Goal: Task Accomplishment & Management: Complete application form

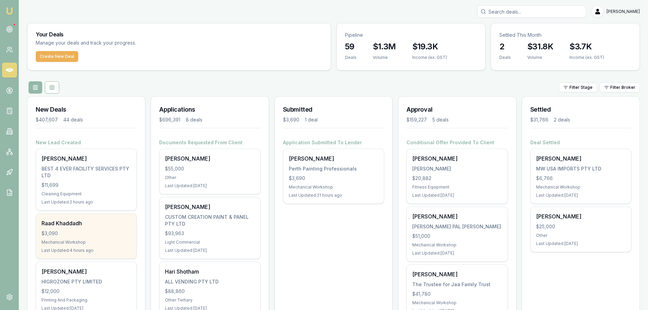
click at [78, 245] on div "Raad Khaddadh $3,090 Mechanical Workshop Last Updated: 4 hours ago" at bounding box center [86, 236] width 100 height 45
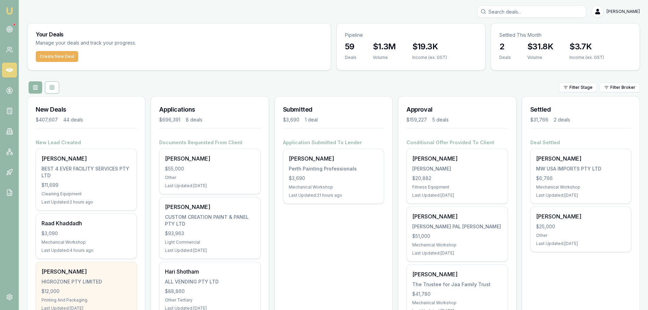
click at [81, 281] on div "HIGROZONE PTY LIMITED" at bounding box center [85, 281] width 89 height 7
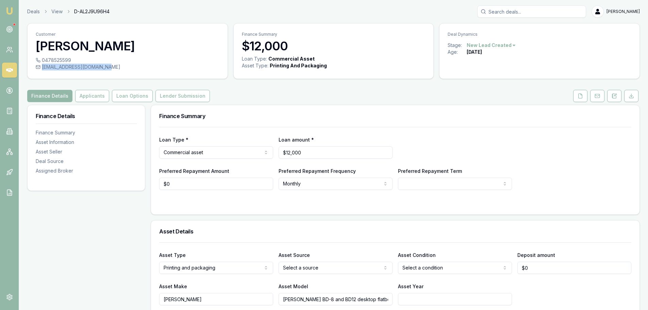
drag, startPoint x: 110, startPoint y: 69, endPoint x: 41, endPoint y: 67, distance: 68.4
click at [41, 67] on div "customsheddepot@gmail.com" at bounding box center [128, 67] width 184 height 7
copy div "customsheddepot@gmail.com"
click at [99, 78] on div "0478525599 customsheddepot@gmail.com" at bounding box center [128, 68] width 200 height 22
click at [82, 98] on button "Applicants" at bounding box center [92, 96] width 34 height 12
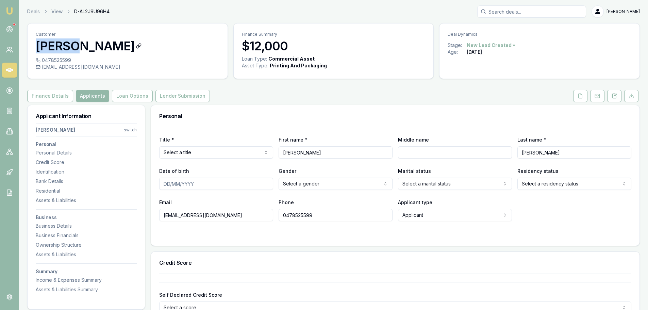
drag, startPoint x: 34, startPoint y: 47, endPoint x: 78, endPoint y: 50, distance: 44.3
click at [78, 50] on div "Customer Phuong Huynh" at bounding box center [128, 39] width 200 height 33
click at [44, 91] on button "Finance Details" at bounding box center [50, 96] width 46 height 12
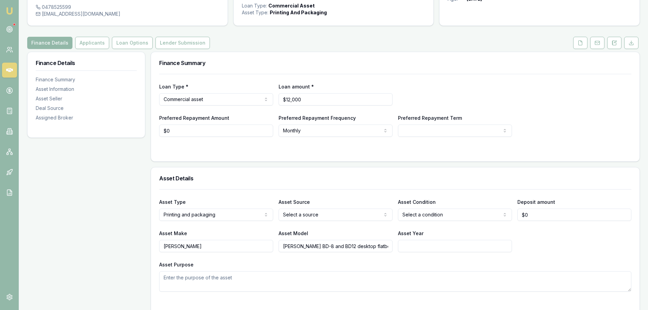
scroll to position [136, 0]
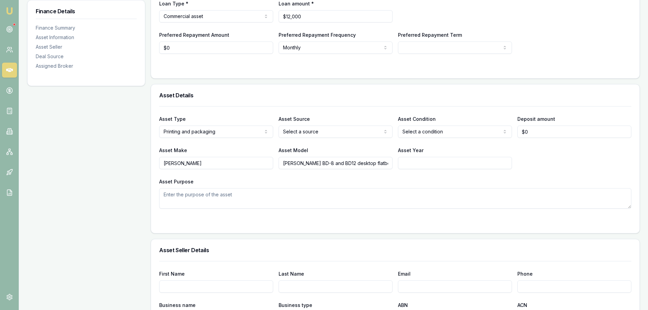
click at [405, 179] on div "Asset Purpose" at bounding box center [395, 192] width 472 height 31
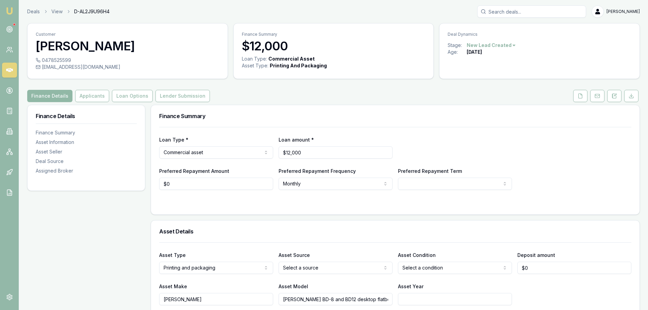
click at [52, 96] on button "Finance Details" at bounding box center [49, 96] width 45 height 12
click at [96, 96] on button "Applicants" at bounding box center [92, 96] width 34 height 12
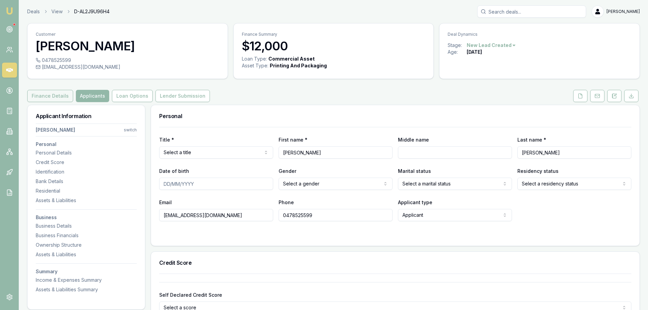
click at [40, 100] on button "Finance Details" at bounding box center [50, 96] width 46 height 12
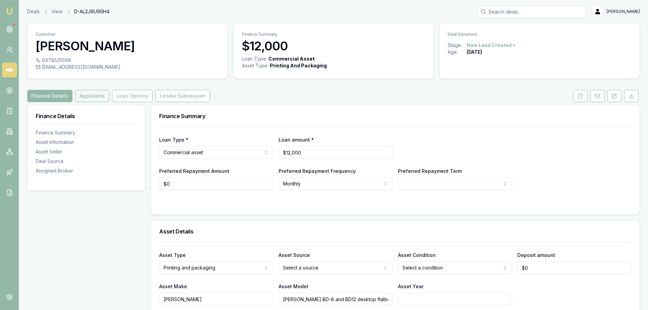
click at [92, 96] on button "Applicants" at bounding box center [92, 96] width 34 height 12
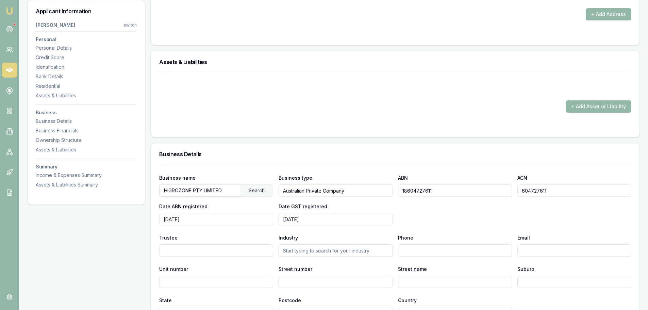
scroll to position [680, 0]
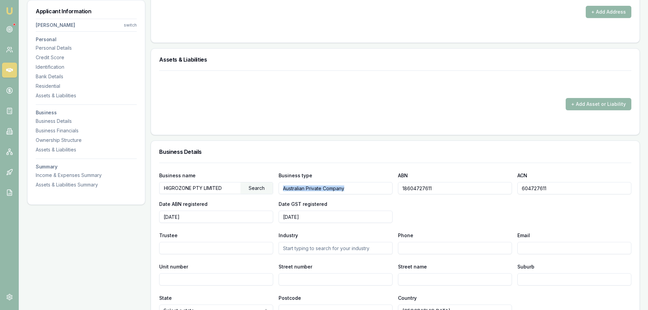
drag, startPoint x: 403, startPoint y: 191, endPoint x: 370, endPoint y: 186, distance: 32.8
click at [370, 186] on div "Business name HIGROZONE PTY LIMITED Search Business type Australian Private Com…" at bounding box center [395, 197] width 472 height 52
click at [431, 184] on input "18604727611" at bounding box center [455, 188] width 114 height 12
drag, startPoint x: 439, startPoint y: 188, endPoint x: 400, endPoint y: 191, distance: 38.9
click at [400, 191] on input "18604727611" at bounding box center [455, 188] width 114 height 12
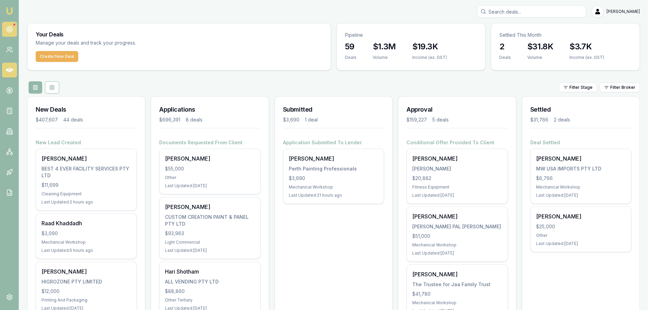
click at [7, 25] on link at bounding box center [9, 29] width 15 height 15
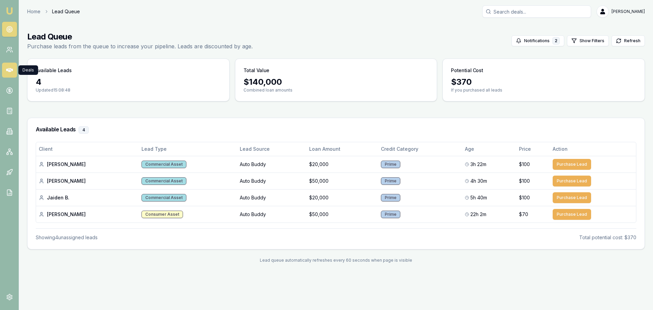
click at [11, 71] on icon at bounding box center [9, 70] width 7 height 4
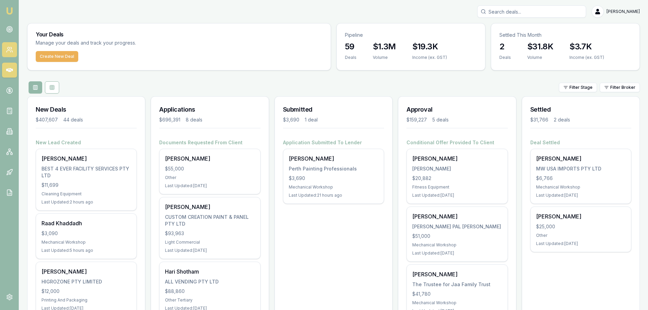
click at [11, 51] on icon at bounding box center [11, 52] width 1 height 2
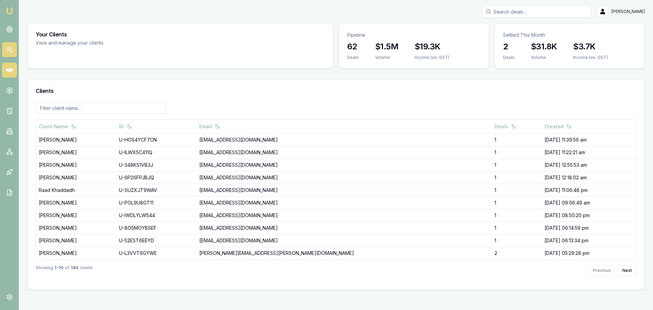
click at [11, 66] on link at bounding box center [9, 70] width 15 height 15
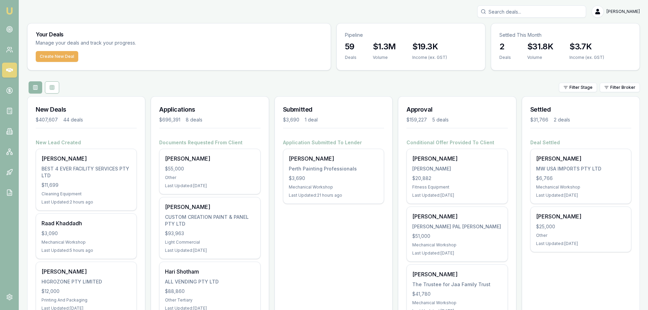
click at [153, 70] on div "Your Deals Manage your deals and track your progress. Create New Deal" at bounding box center [179, 46] width 304 height 47
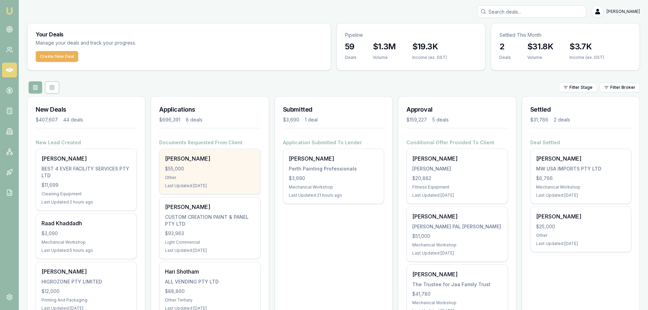
click at [203, 162] on div "Shaun Ellis" at bounding box center [209, 158] width 89 height 8
click at [189, 185] on div "Last Updated: 6 days ago" at bounding box center [209, 185] width 89 height 5
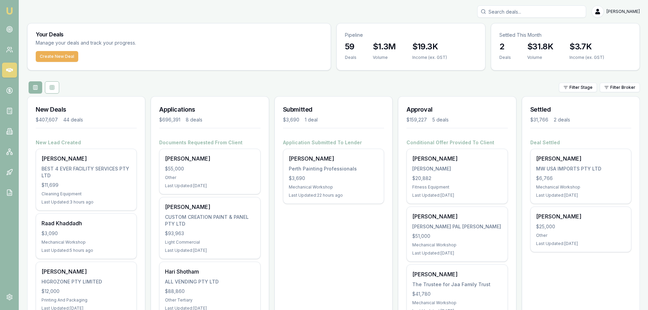
click at [243, 87] on div "Filter Stage Filter Broker" at bounding box center [333, 87] width 612 height 12
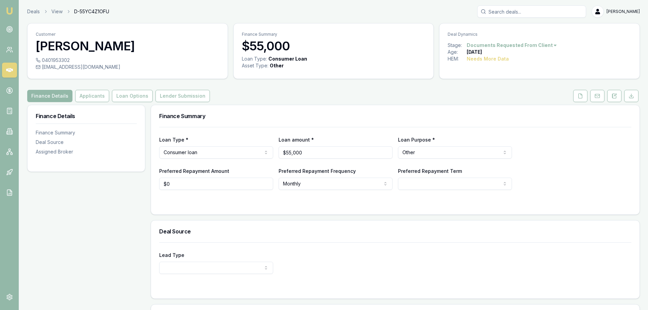
click at [69, 84] on div "Customer Shaun Ellis 0401953302 shaunellis6900@gmail.com Finance Summary $55,00…" at bounding box center [333, 206] width 612 height 366
click at [76, 96] on button "Applicants" at bounding box center [92, 96] width 34 height 12
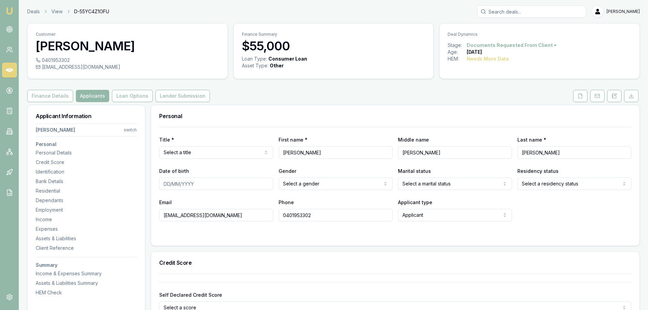
click at [101, 113] on div "Applicant Information Shaun Ellis switch Personal Personal Details Credit Score…" at bounding box center [86, 204] width 117 height 199
click at [580, 97] on icon at bounding box center [579, 95] width 5 height 5
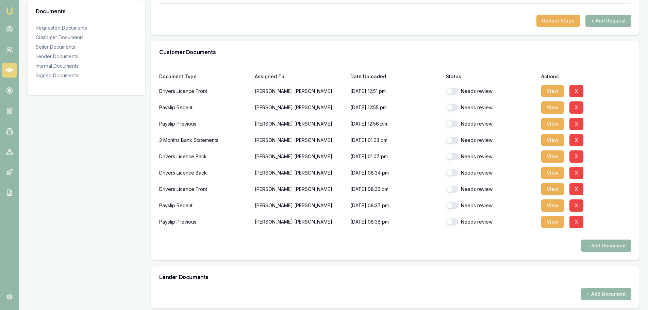
scroll to position [136, 0]
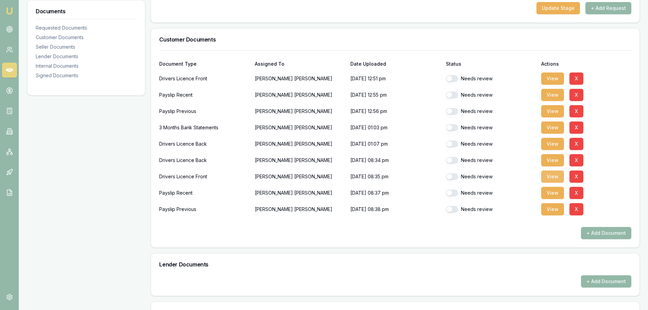
click at [560, 178] on button "View" at bounding box center [552, 176] width 23 height 12
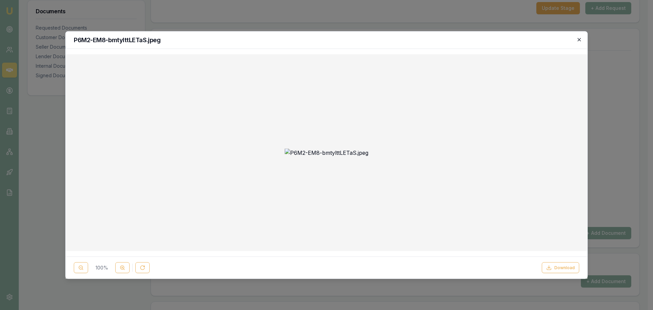
click at [580, 40] on icon "button" at bounding box center [578, 39] width 5 height 5
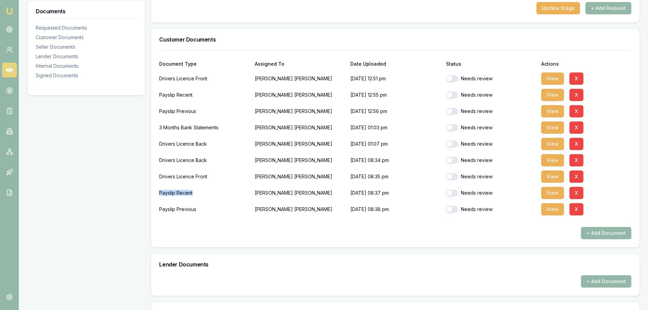
drag, startPoint x: 159, startPoint y: 195, endPoint x: 206, endPoint y: 195, distance: 46.9
click at [206, 195] on div "Payslip Recent" at bounding box center [204, 193] width 90 height 14
click at [203, 194] on div "Payslip Recent" at bounding box center [204, 193] width 90 height 14
click at [551, 190] on button "View" at bounding box center [552, 193] width 23 height 12
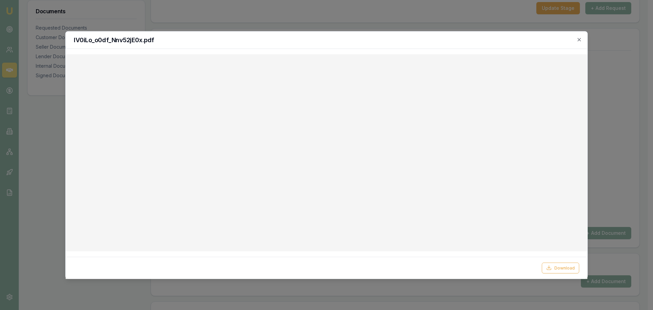
click at [363, 17] on div at bounding box center [326, 155] width 653 height 310
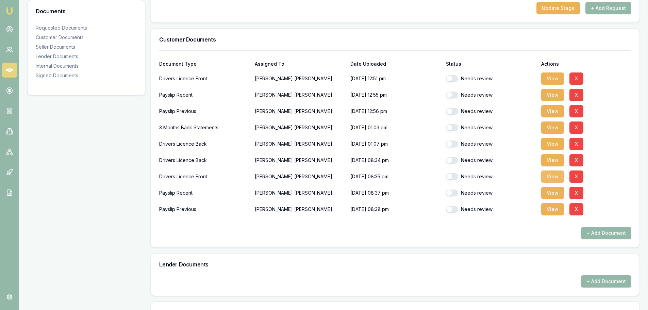
click at [552, 173] on button "View" at bounding box center [552, 176] width 23 height 12
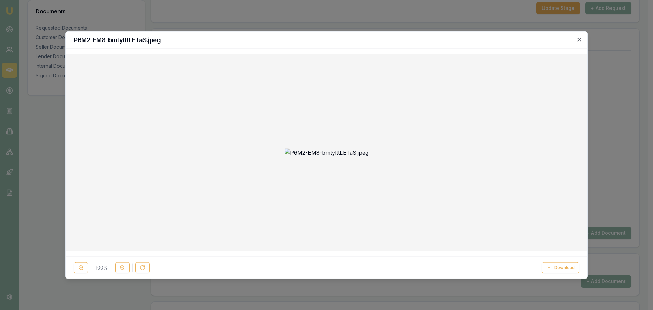
click at [617, 74] on div at bounding box center [326, 155] width 653 height 310
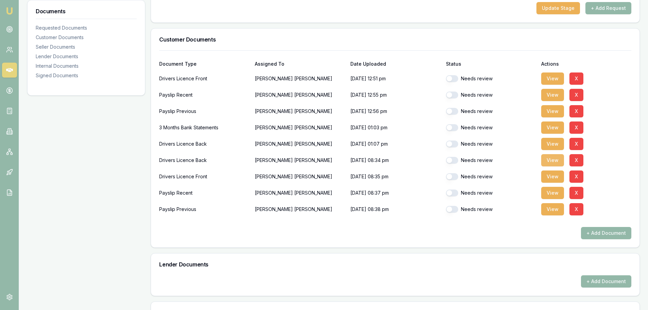
click at [551, 158] on button "View" at bounding box center [552, 160] width 23 height 12
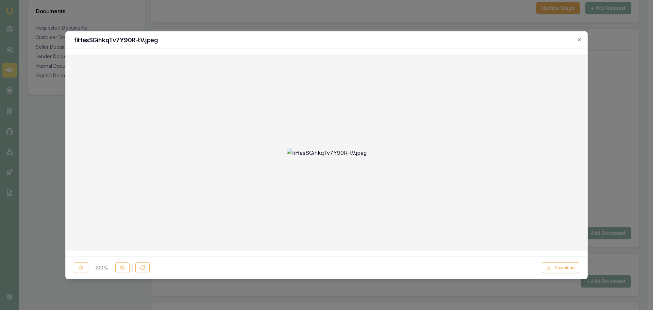
click at [630, 90] on div at bounding box center [326, 155] width 653 height 310
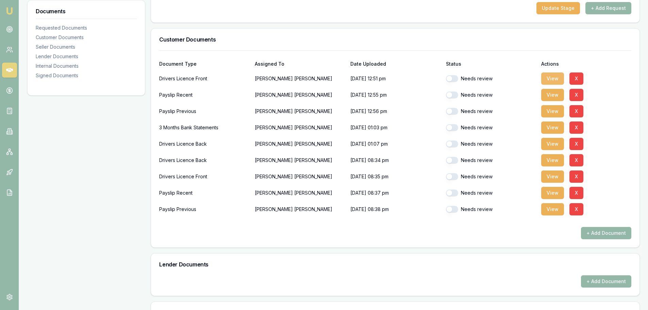
click at [549, 76] on button "View" at bounding box center [552, 78] width 23 height 12
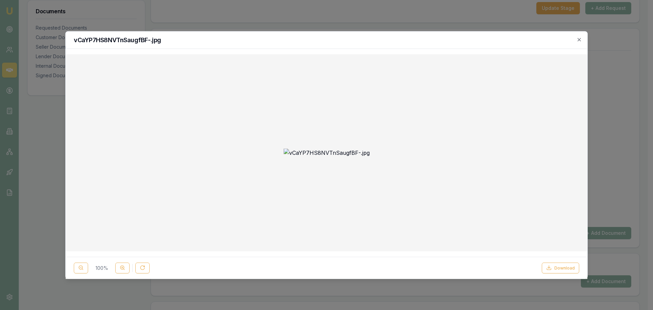
click at [58, 119] on div at bounding box center [326, 155] width 653 height 310
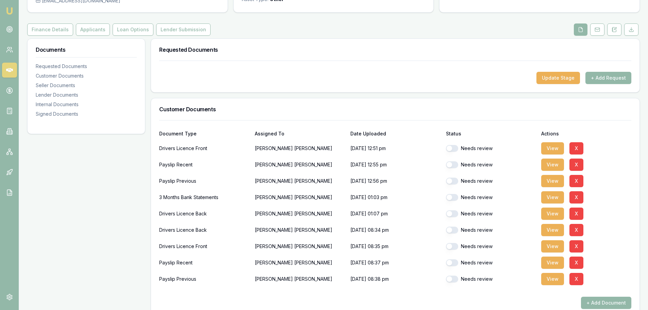
scroll to position [68, 0]
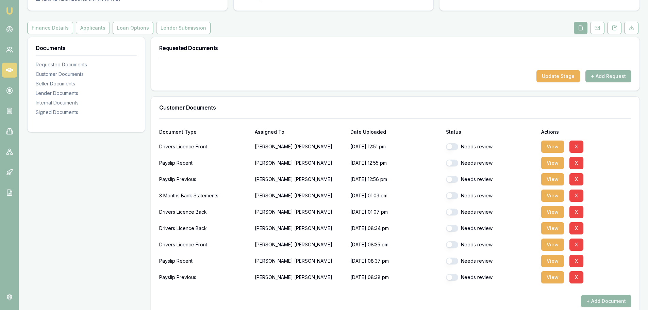
click at [309, 256] on p "Shaun Ellis" at bounding box center [300, 261] width 90 height 14
click at [282, 214] on p "Kylie Gebert" at bounding box center [300, 212] width 90 height 14
drag, startPoint x: 171, startPoint y: 188, endPoint x: 257, endPoint y: 192, distance: 85.4
click at [257, 192] on div "3 Months Bank Statements Kylie Gebert 19/09/2025, 01:03 pm Needs review View X" at bounding box center [395, 196] width 472 height 14
drag, startPoint x: 257, startPoint y: 192, endPoint x: 264, endPoint y: 248, distance: 56.9
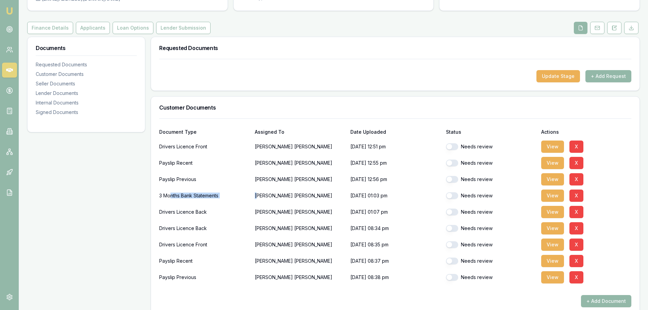
click at [257, 192] on p "Kylie Gebert" at bounding box center [300, 196] width 90 height 14
click at [202, 243] on div "Drivers Licence Front" at bounding box center [204, 245] width 90 height 14
click at [499, 247] on div "Needs review" at bounding box center [491, 244] width 90 height 7
click at [558, 246] on button "View" at bounding box center [552, 244] width 23 height 12
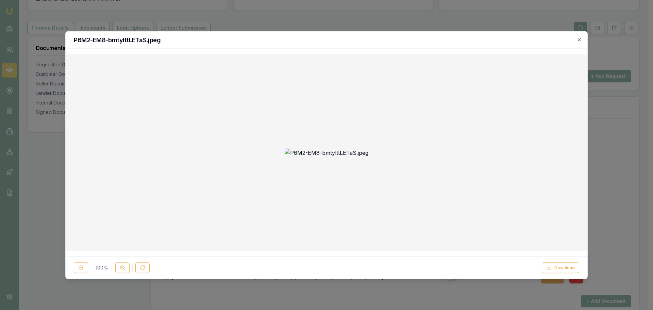
click at [627, 171] on div at bounding box center [326, 155] width 653 height 310
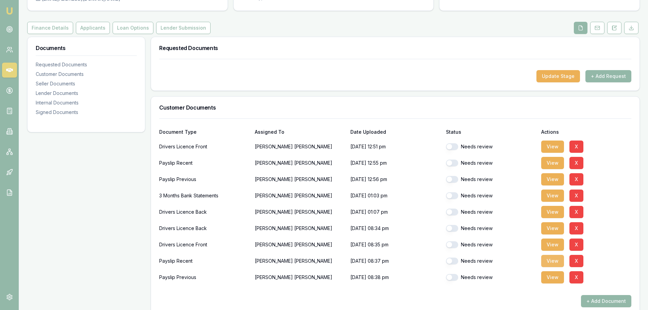
click at [555, 260] on button "View" at bounding box center [552, 261] width 23 height 12
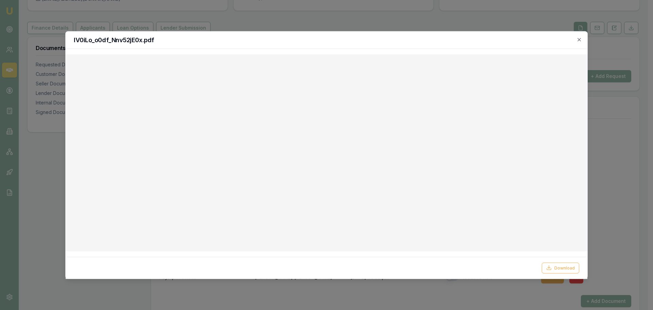
click at [44, 161] on div at bounding box center [326, 155] width 653 height 310
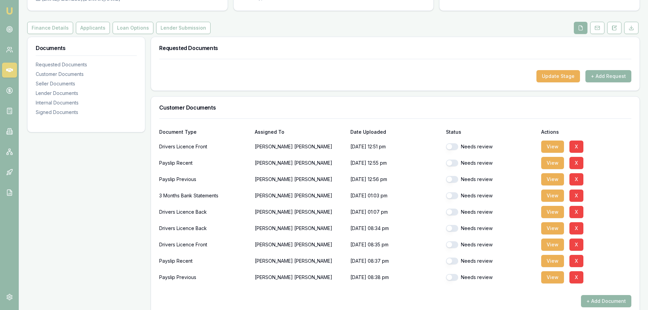
click at [61, 167] on div "Documents Requested Documents Customer Documents Seller Documents Lender Docume…" at bounding box center [86, 304] width 118 height 535
drag, startPoint x: 185, startPoint y: 177, endPoint x: 214, endPoint y: 182, distance: 29.2
click at [214, 182] on div "Payslip Previous" at bounding box center [204, 179] width 90 height 14
click at [553, 194] on button "View" at bounding box center [552, 195] width 23 height 12
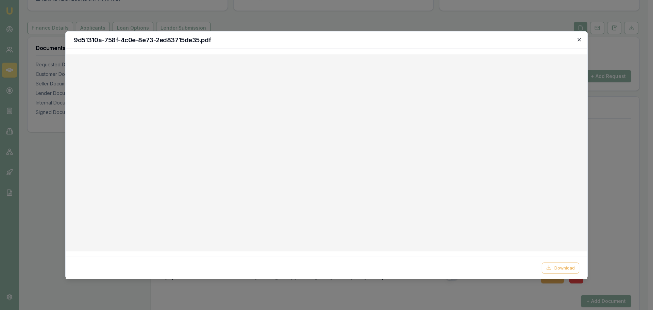
click at [581, 38] on icon "button" at bounding box center [578, 39] width 5 height 5
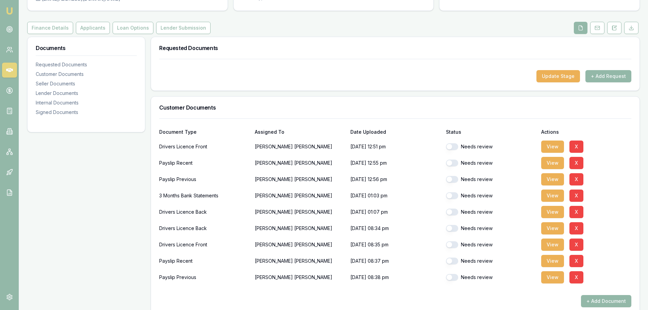
click at [243, 105] on h3 "Customer Documents" at bounding box center [395, 107] width 472 height 5
click at [104, 248] on div "Documents Requested Documents Customer Documents Seller Documents Lender Docume…" at bounding box center [86, 304] width 118 height 535
click at [553, 226] on button "View" at bounding box center [552, 228] width 23 height 12
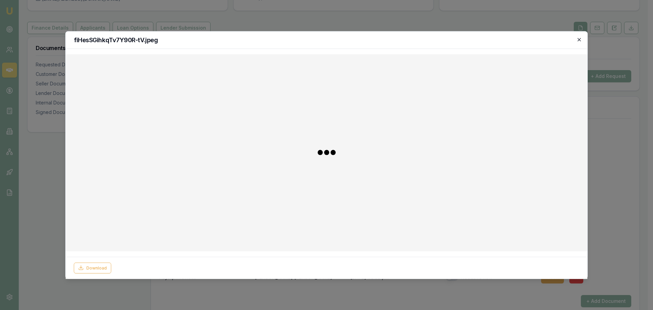
click at [578, 38] on icon "button" at bounding box center [578, 39] width 5 height 5
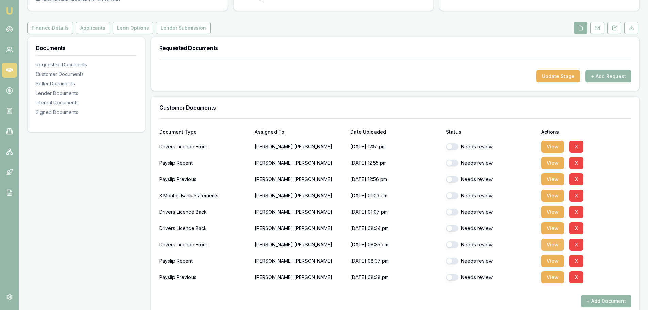
click at [549, 240] on button "View" at bounding box center [552, 244] width 23 height 12
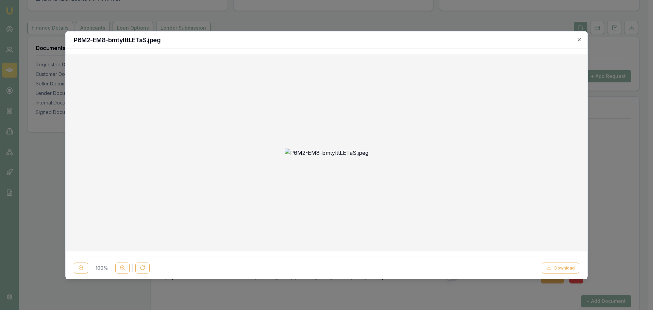
click at [49, 175] on div at bounding box center [326, 155] width 653 height 310
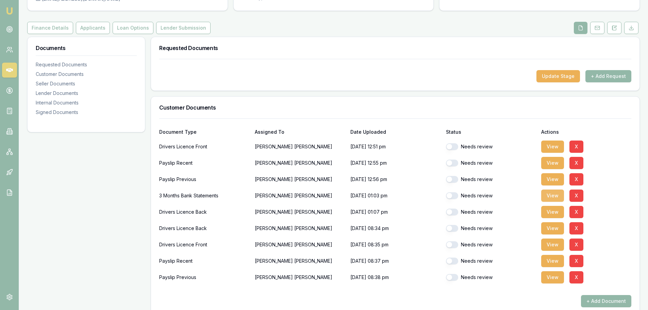
click at [550, 201] on button "View" at bounding box center [552, 195] width 23 height 12
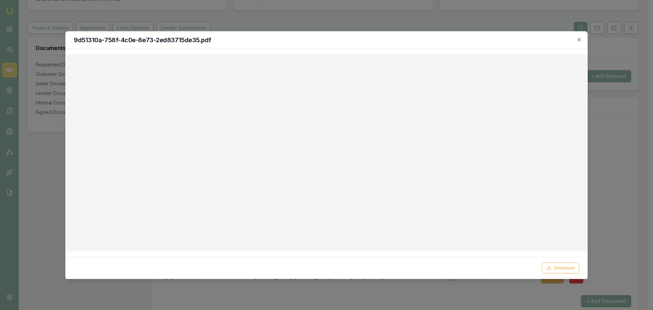
click at [42, 193] on div at bounding box center [326, 155] width 653 height 310
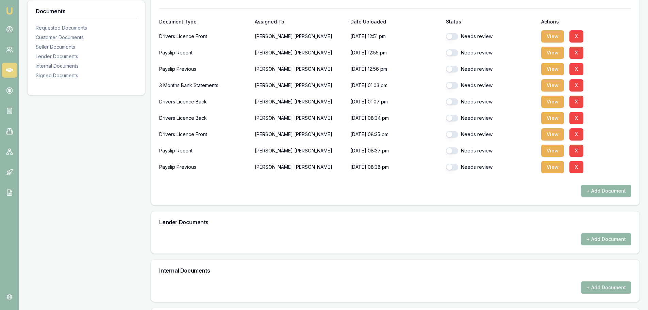
scroll to position [335, 0]
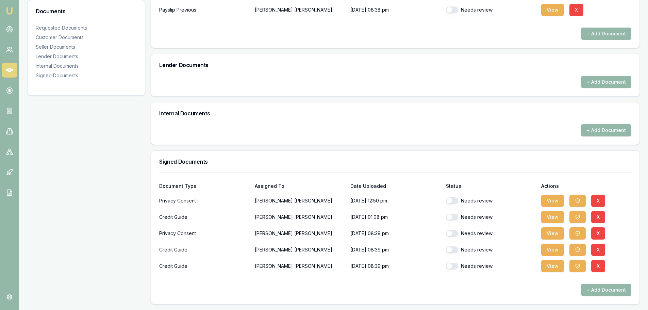
click at [158, 231] on div "Document Type Assigned To Date Uploaded Status Actions Privacy Consent Kylie Ge…" at bounding box center [395, 238] width 488 height 132
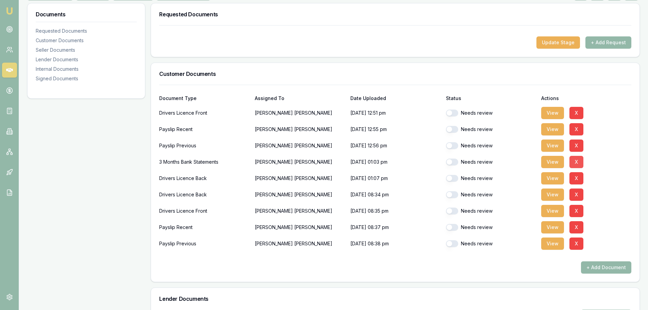
scroll to position [102, 0]
click at [552, 112] on button "View" at bounding box center [552, 112] width 23 height 12
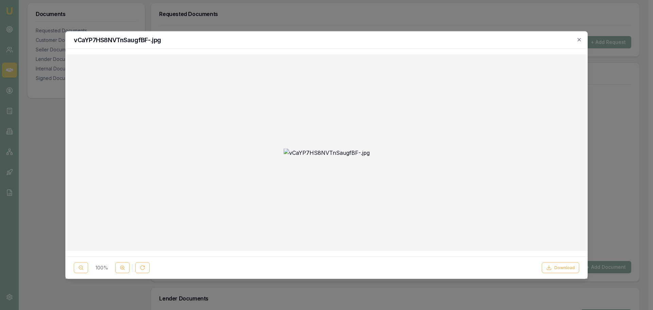
drag, startPoint x: 604, startPoint y: 162, endPoint x: 610, endPoint y: 159, distance: 6.5
click at [604, 162] on div at bounding box center [326, 155] width 653 height 310
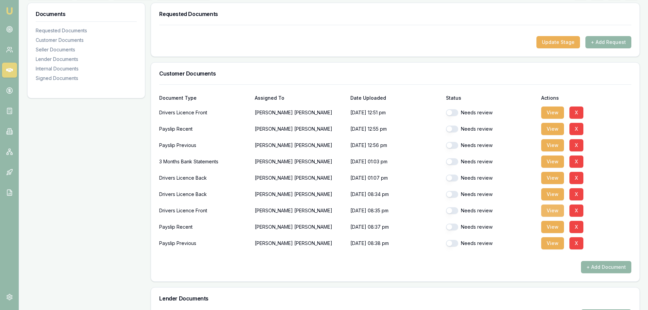
click at [558, 211] on button "View" at bounding box center [552, 210] width 23 height 12
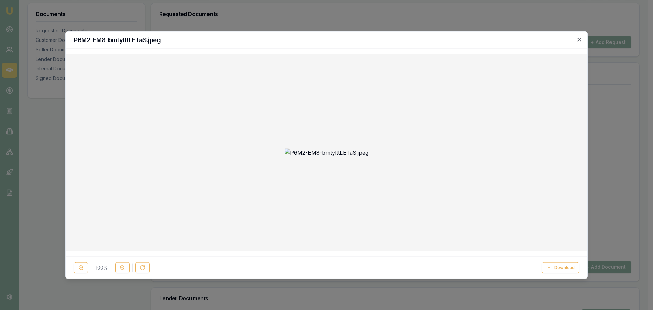
click at [44, 185] on div at bounding box center [326, 155] width 653 height 310
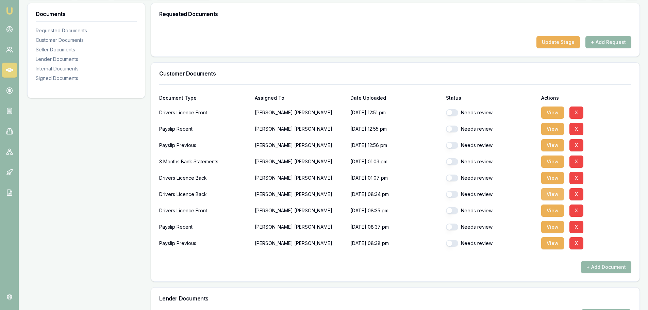
click at [547, 194] on button "View" at bounding box center [552, 194] width 23 height 12
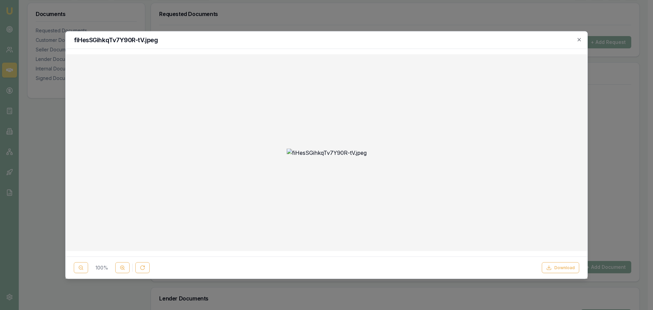
click at [50, 147] on div at bounding box center [326, 155] width 653 height 310
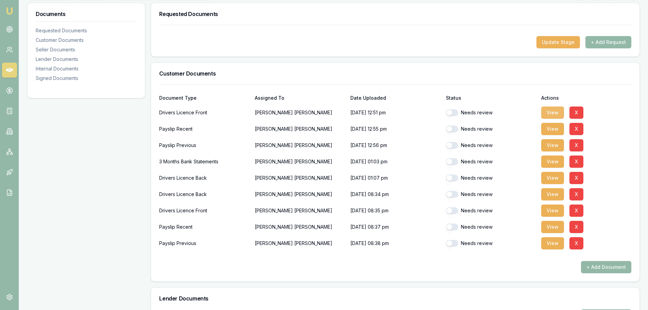
click at [551, 110] on button "View" at bounding box center [552, 112] width 23 height 12
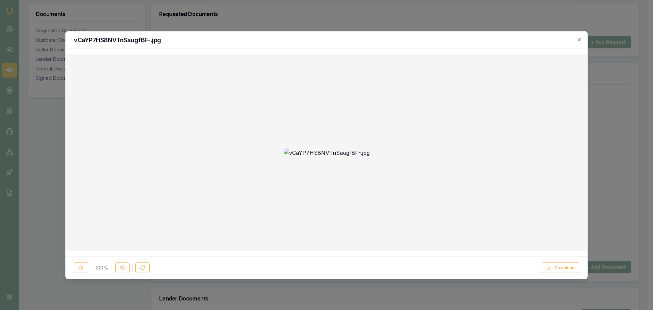
click at [40, 143] on div at bounding box center [326, 155] width 653 height 310
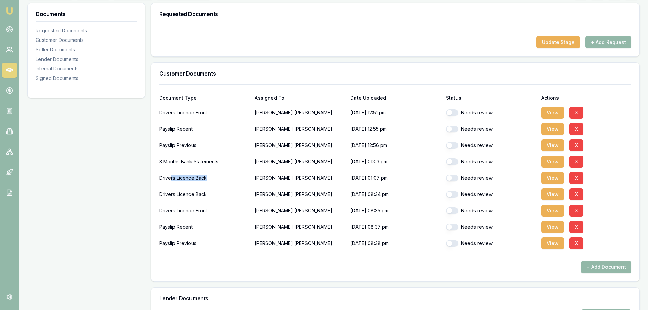
drag, startPoint x: 171, startPoint y: 179, endPoint x: 221, endPoint y: 176, distance: 50.1
click at [221, 176] on div "Drivers Licence Back" at bounding box center [204, 178] width 90 height 14
click at [549, 178] on button "View" at bounding box center [552, 178] width 23 height 12
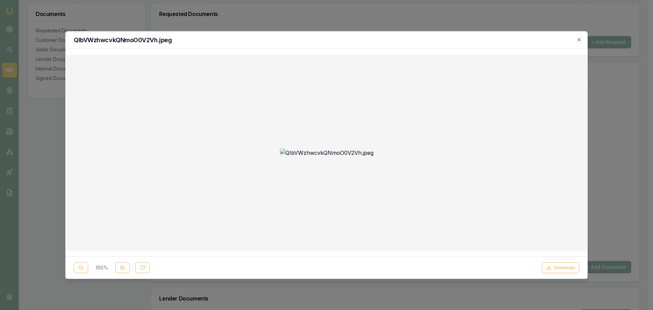
click at [39, 153] on div at bounding box center [326, 155] width 653 height 310
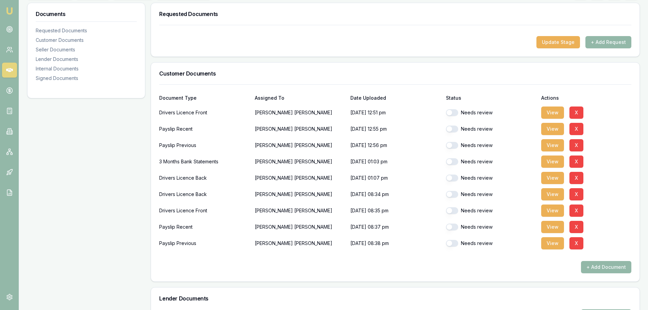
drag, startPoint x: 457, startPoint y: 111, endPoint x: 456, endPoint y: 123, distance: 12.3
click at [458, 112] on button "button" at bounding box center [452, 112] width 12 height 7
checkbox input "true"
click at [455, 128] on button "button" at bounding box center [452, 128] width 12 height 7
checkbox input "true"
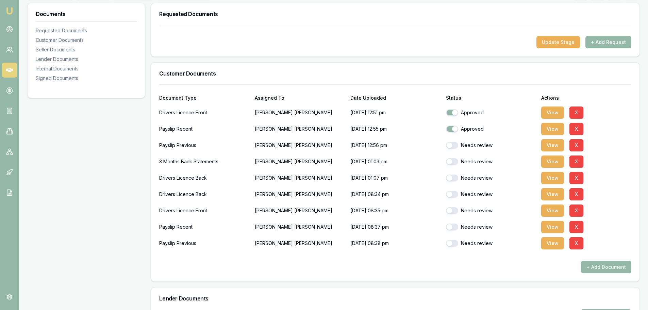
click at [455, 143] on button "button" at bounding box center [452, 145] width 12 height 7
checkbox input "true"
click at [456, 159] on button "button" at bounding box center [452, 161] width 12 height 7
checkbox input "true"
click at [453, 179] on button "button" at bounding box center [452, 177] width 12 height 7
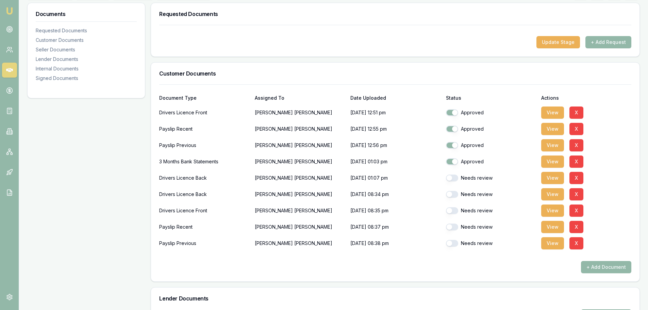
checkbox input "true"
click at [454, 195] on button "button" at bounding box center [452, 194] width 12 height 7
checkbox input "true"
drag, startPoint x: 453, startPoint y: 211, endPoint x: 453, endPoint y: 215, distance: 3.8
click at [453, 212] on button "button" at bounding box center [452, 210] width 12 height 7
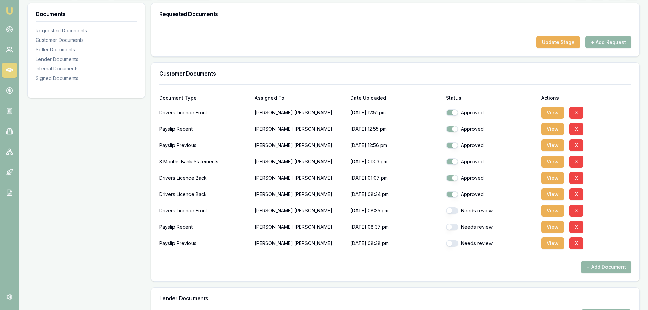
checkbox input "true"
click at [451, 226] on button "button" at bounding box center [452, 226] width 12 height 7
checkbox input "true"
click at [455, 243] on button "button" at bounding box center [452, 243] width 12 height 7
checkbox input "true"
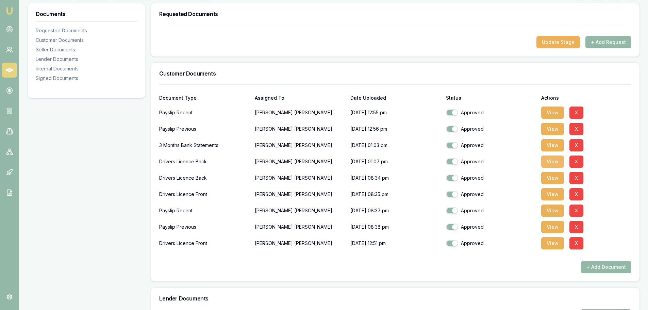
click at [552, 161] on button "View" at bounding box center [552, 161] width 23 height 12
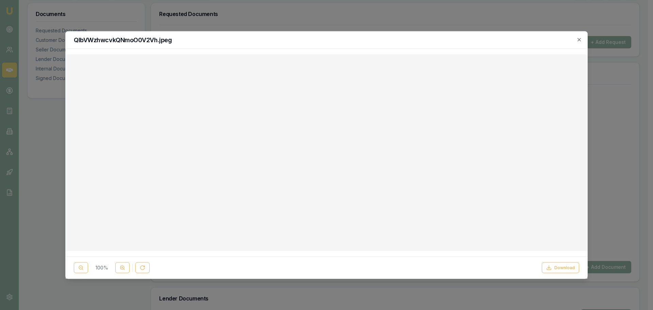
click at [54, 174] on div at bounding box center [326, 155] width 653 height 310
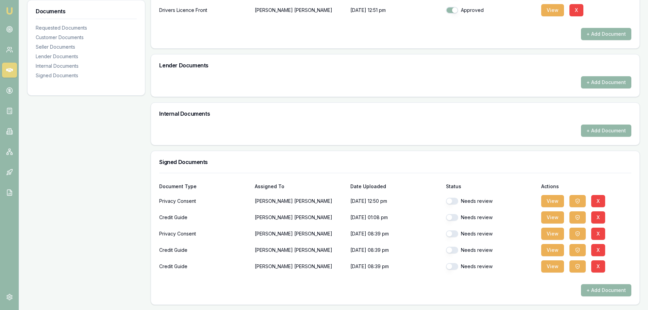
scroll to position [335, 0]
click at [454, 202] on button "button" at bounding box center [452, 200] width 12 height 7
checkbox input "true"
click at [454, 215] on button "button" at bounding box center [452, 217] width 12 height 7
checkbox input "true"
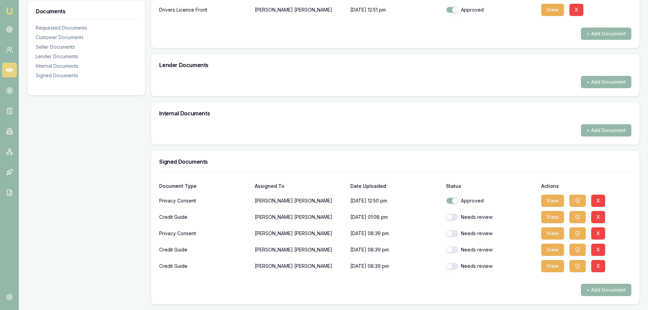
checkbox input "false"
checkbox input "true"
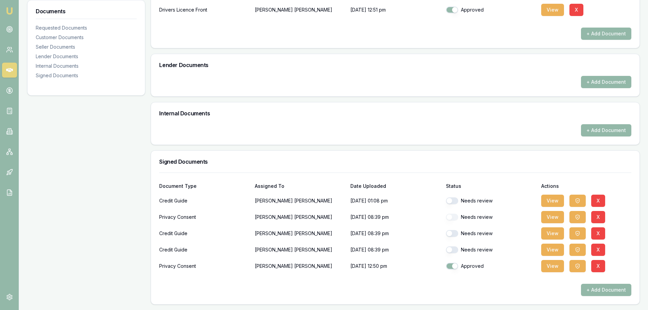
checkbox input "false"
click at [454, 233] on button "button" at bounding box center [452, 233] width 12 height 7
checkbox input "true"
click at [453, 245] on div "Needs review" at bounding box center [491, 250] width 90 height 14
click at [453, 250] on button "button" at bounding box center [452, 249] width 12 height 7
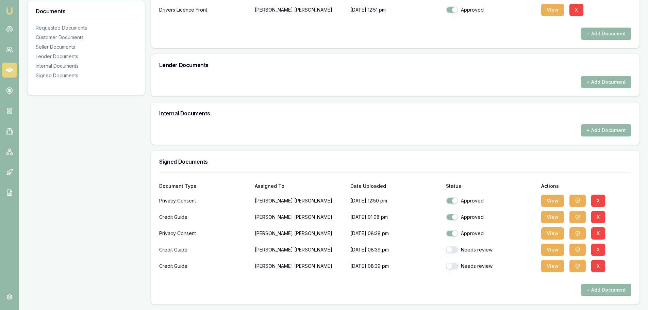
checkbox input "true"
click at [454, 262] on div "Needs review" at bounding box center [491, 266] width 90 height 14
click at [456, 266] on button "button" at bounding box center [452, 265] width 12 height 7
checkbox input "true"
click at [121, 223] on div "Documents Requested Documents Customer Documents Seller Documents Lender Docume…" at bounding box center [86, 36] width 118 height 535
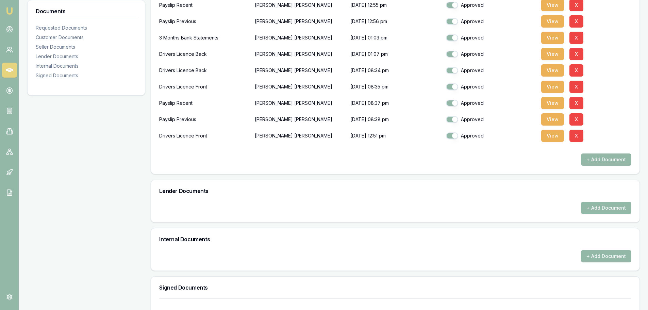
scroll to position [29, 0]
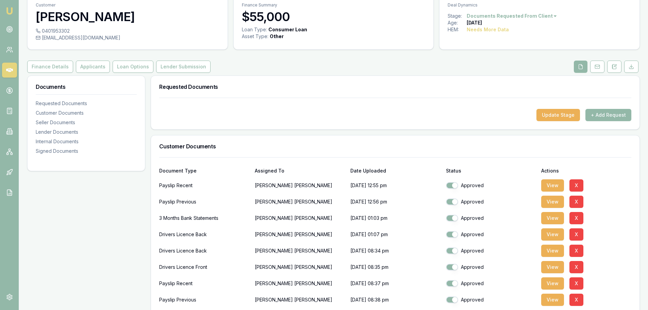
click at [335, 90] on div "Requested Documents" at bounding box center [395, 87] width 488 height 22
click at [98, 65] on button "Applicants" at bounding box center [93, 67] width 34 height 12
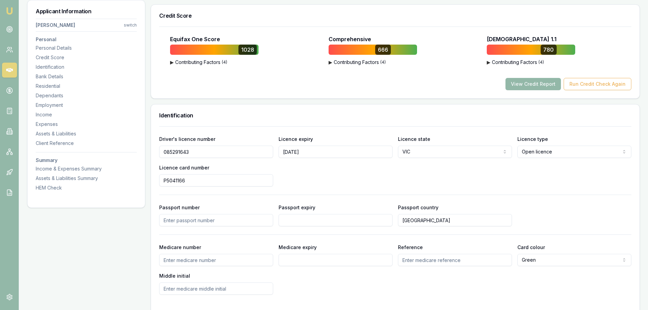
scroll to position [306, 0]
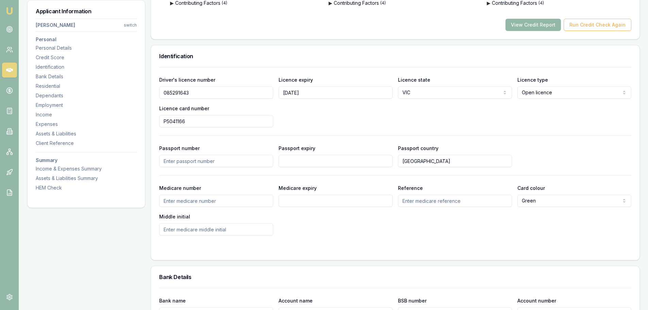
drag, startPoint x: 191, startPoint y: 93, endPoint x: 148, endPoint y: 90, distance: 42.9
drag, startPoint x: 173, startPoint y: 122, endPoint x: 156, endPoint y: 120, distance: 17.7
click at [156, 120] on div "Driver's licence number 085291643 Licence expiry 07/07/2030 Licence state VIC N…" at bounding box center [395, 163] width 488 height 193
click at [187, 67] on div "Identification" at bounding box center [395, 56] width 488 height 22
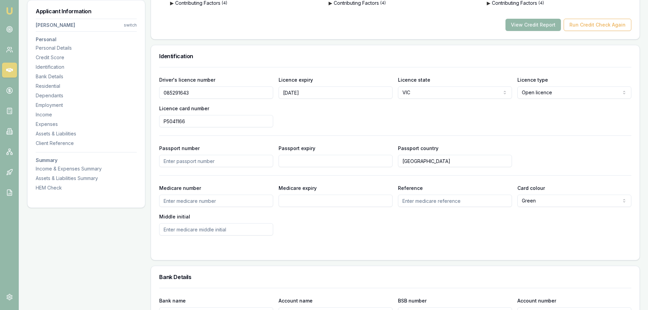
scroll to position [68, 0]
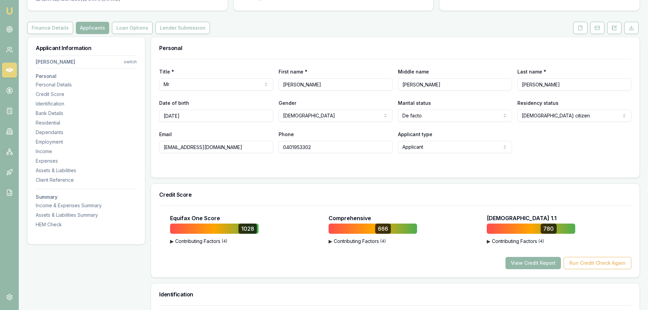
click at [129, 61] on html "Emu Broker Deals View D-55YC4Z1OFU Brad Hearns Toggle Menu Customer Shaun Ellis…" at bounding box center [324, 87] width 648 height 310
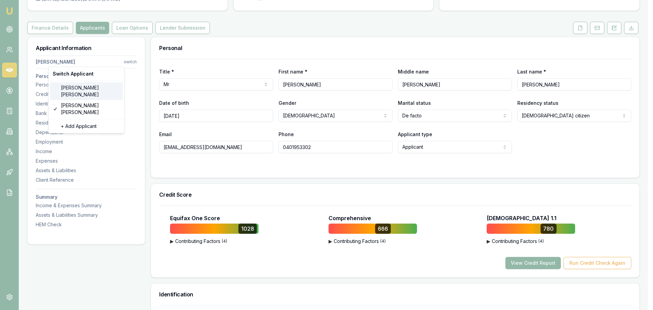
click at [80, 84] on div "Kylie Gebert" at bounding box center [86, 91] width 73 height 18
select select "Ms"
select select "FEMALE"
type input "Kylie"
type input "Jean"
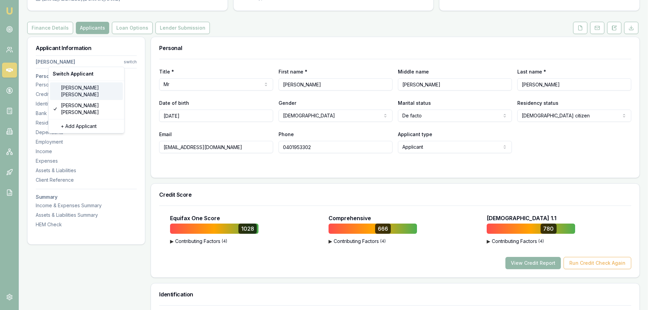
type input "Gebert"
type input "30/03/1980"
type input "kyliegebert@hotmail.com"
type input "0419117948"
type input "054407585"
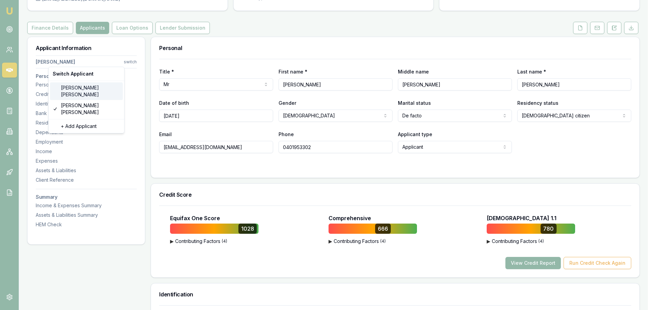
type input "31/03/2031"
type input "P6204152"
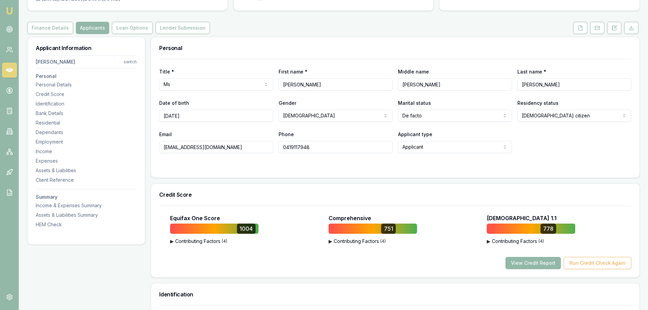
drag, startPoint x: 323, startPoint y: 152, endPoint x: 263, endPoint y: 143, distance: 60.6
click at [263, 143] on div "Email kyliegebert@hotmail.com Phone 0419117948 Applicant type Applicant Applica…" at bounding box center [395, 141] width 472 height 23
click at [320, 148] on input "0419117948" at bounding box center [335, 147] width 114 height 12
drag, startPoint x: 323, startPoint y: 148, endPoint x: 281, endPoint y: 145, distance: 41.9
click at [281, 145] on input "0419117948" at bounding box center [335, 147] width 114 height 12
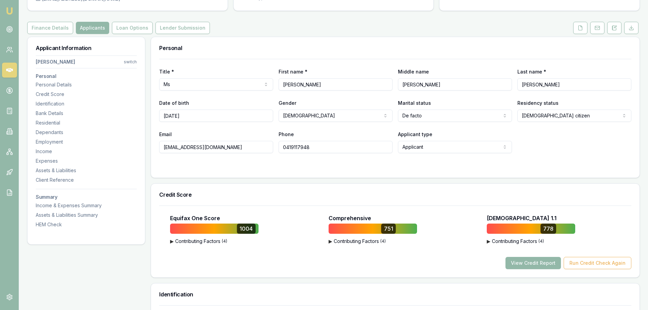
drag, startPoint x: 222, startPoint y: 146, endPoint x: 148, endPoint y: 143, distance: 74.2
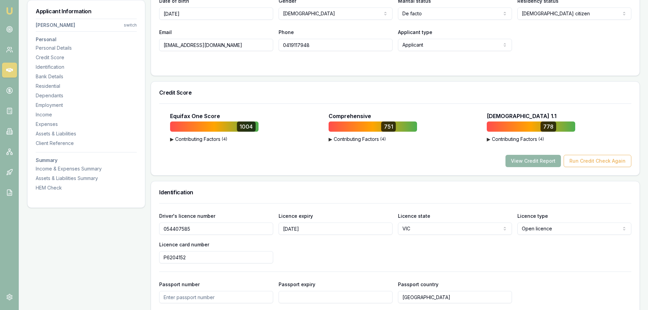
scroll to position [0, 0]
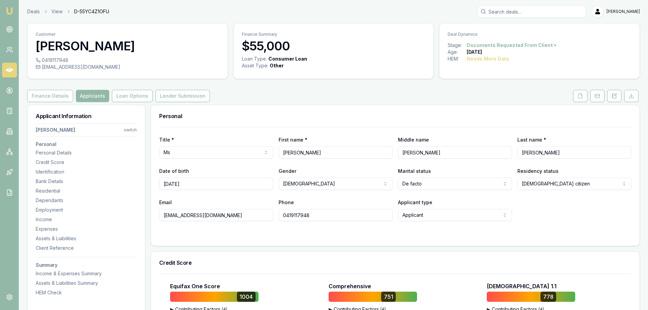
drag, startPoint x: 326, startPoint y: 106, endPoint x: 278, endPoint y: 112, distance: 48.2
click at [326, 107] on div "Personal" at bounding box center [395, 116] width 488 height 22
click at [582, 95] on polyline at bounding box center [580, 93] width 1 height 1
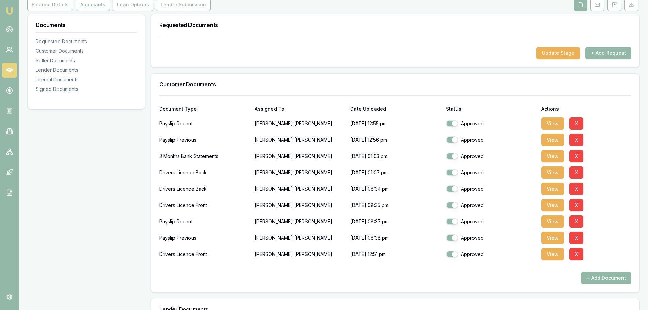
scroll to position [102, 0]
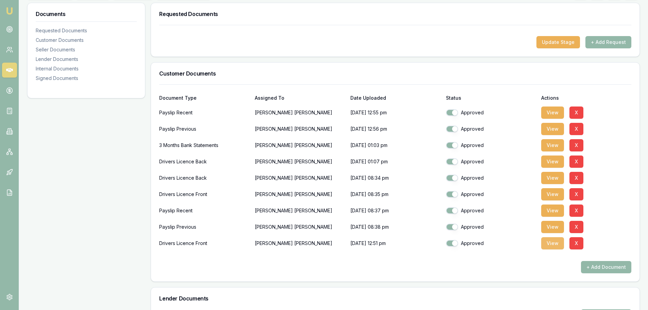
click at [551, 243] on button "View" at bounding box center [552, 243] width 23 height 12
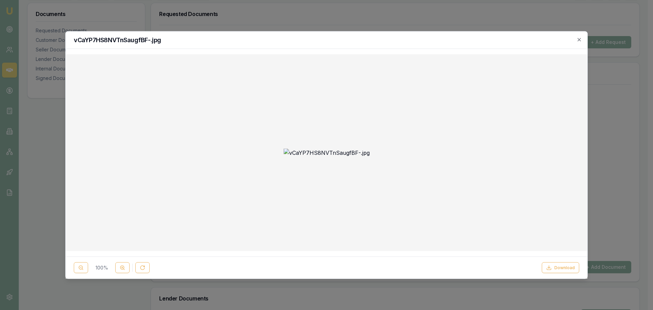
click at [44, 112] on div at bounding box center [326, 155] width 653 height 310
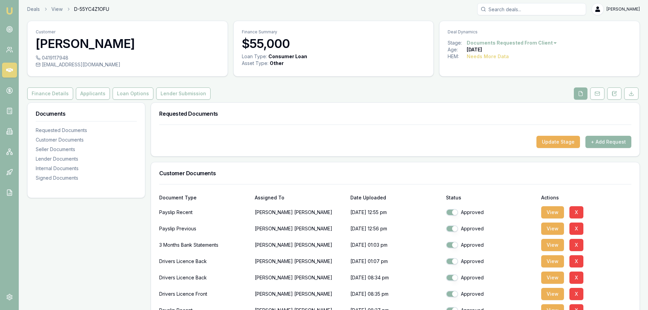
scroll to position [0, 0]
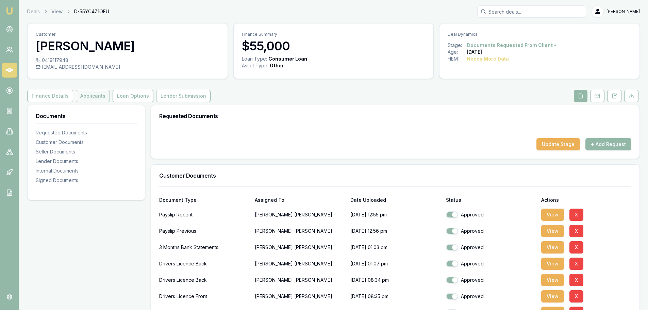
click at [82, 94] on button "Applicants" at bounding box center [93, 96] width 34 height 12
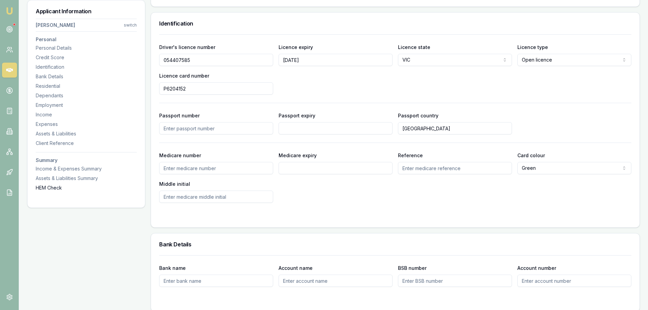
scroll to position [340, 0]
click at [183, 61] on input "054407585" at bounding box center [216, 58] width 114 height 12
click at [167, 85] on input "P6204152" at bounding box center [216, 87] width 114 height 12
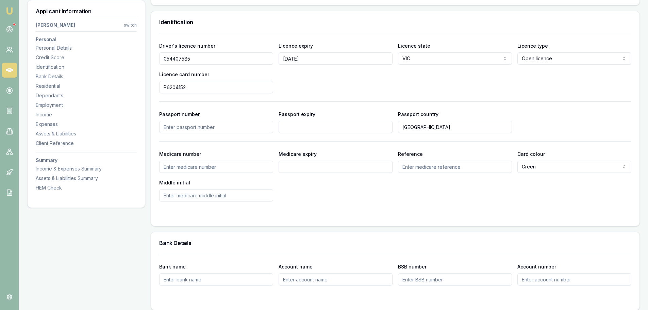
drag, startPoint x: 101, startPoint y: 244, endPoint x: 118, endPoint y: 241, distance: 17.7
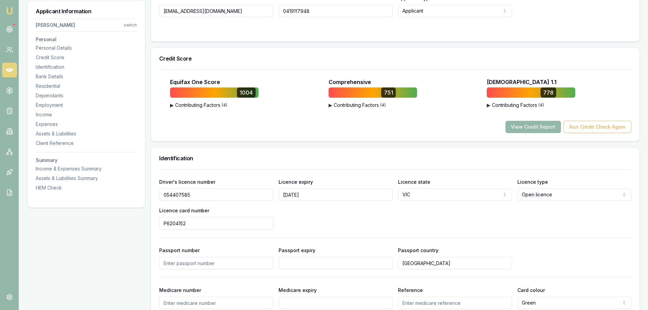
scroll to position [0, 0]
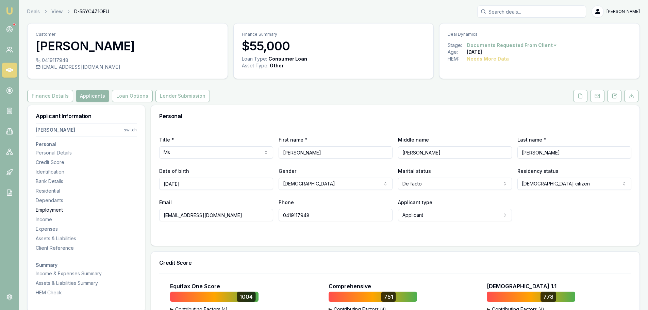
drag, startPoint x: 210, startPoint y: 212, endPoint x: 115, endPoint y: 208, distance: 94.6
click at [135, 130] on html "Emu Broker Deals View D-55YC4Z1OFU Brad Hearns Toggle Menu Customer Kylie Geber…" at bounding box center [324, 155] width 648 height 310
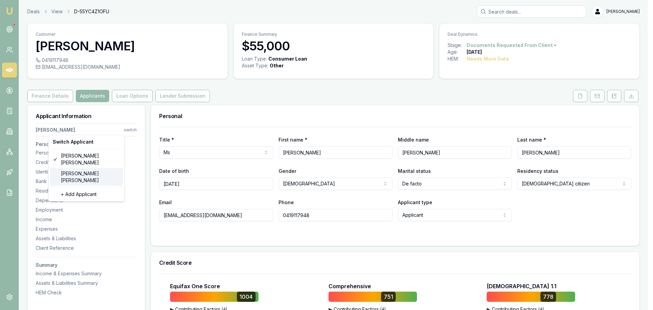
click at [71, 168] on div "Shaun Ellis" at bounding box center [86, 177] width 73 height 18
select select "Mr"
select select "MALE"
type input "Shaun"
type input "David"
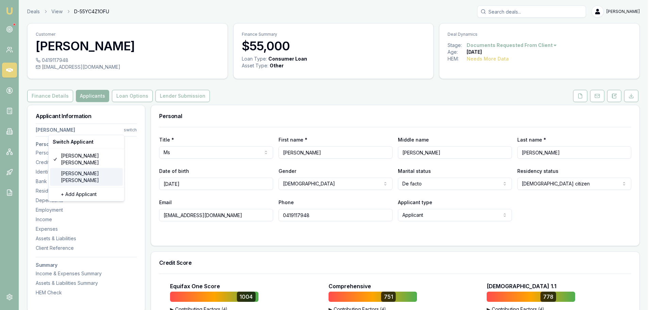
type input "Ellis"
type input "17/06/1987"
type input "shaunellis6900@gmail.com"
type input "0401953302"
type input "085291643"
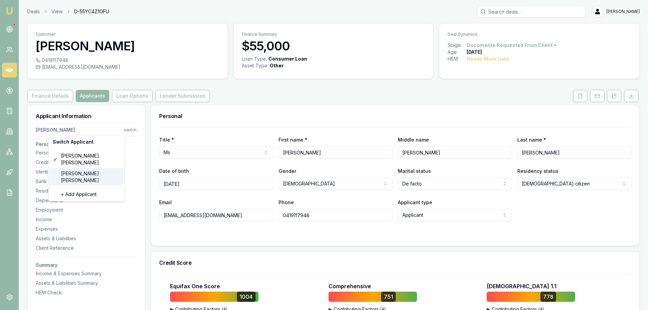
type input "07/07/2030"
type input "P5041166"
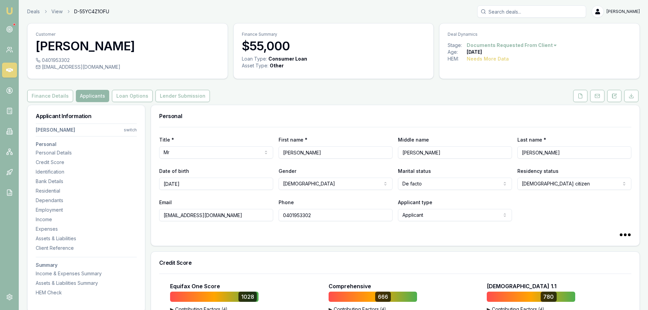
drag, startPoint x: 209, startPoint y: 215, endPoint x: 158, endPoint y: 214, distance: 51.3
click at [158, 214] on div "Title * Mr Mr Mrs Miss Ms Dr Prof First name * Shaun Middle name David Last nam…" at bounding box center [395, 186] width 488 height 119
click at [36, 98] on button "Finance Details" at bounding box center [50, 96] width 46 height 12
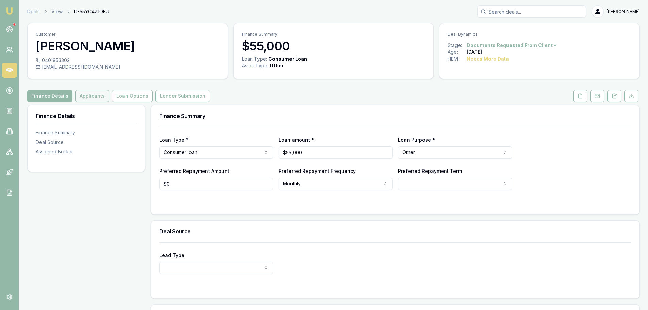
click at [96, 97] on button "Applicants" at bounding box center [92, 96] width 34 height 12
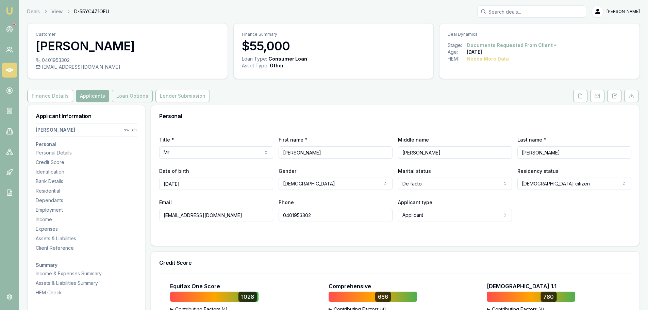
click at [125, 97] on button "Loan Options" at bounding box center [132, 96] width 41 height 12
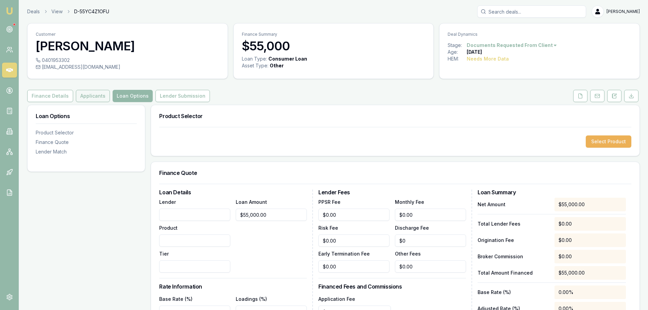
click at [85, 96] on button "Applicants" at bounding box center [93, 96] width 34 height 12
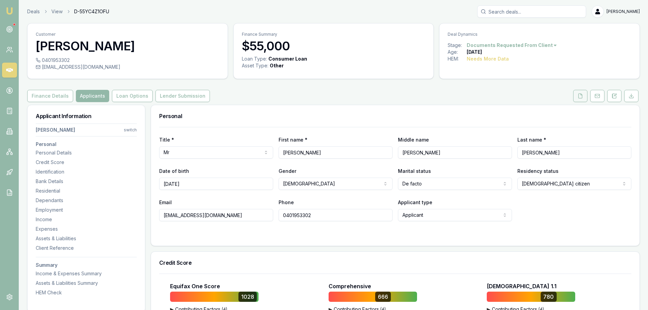
click at [579, 95] on icon at bounding box center [579, 95] width 5 height 5
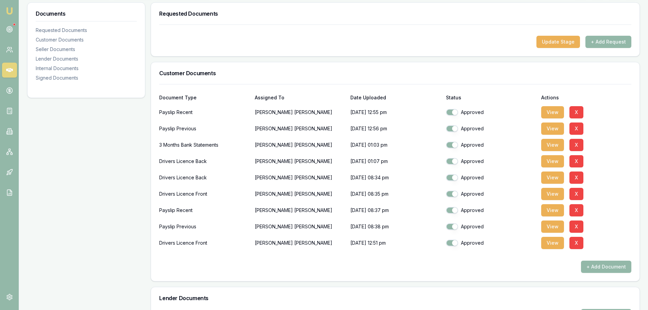
scroll to position [136, 0]
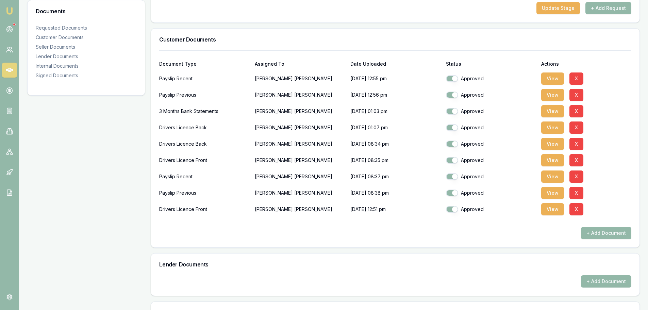
click at [69, 153] on div "Documents Requested Documents Customer Documents Seller Documents Lender Docume…" at bounding box center [86, 292] width 118 height 646
click at [62, 179] on div "Documents Requested Documents Customer Documents Seller Documents Lender Docume…" at bounding box center [86, 292] width 118 height 646
click at [7, 52] on icon at bounding box center [9, 49] width 7 height 7
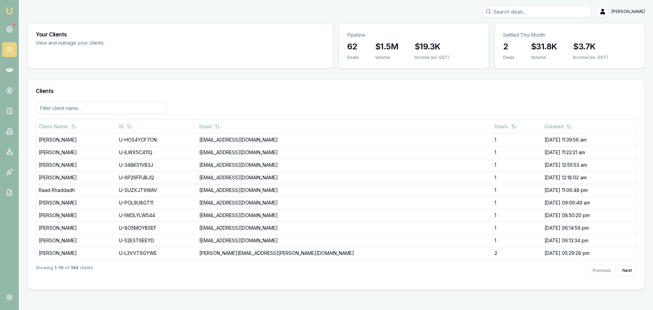
drag, startPoint x: 123, startPoint y: 73, endPoint x: 70, endPoint y: 66, distance: 53.5
click at [123, 73] on div "Your Clients View and manage your clients. Pipeline 62 Deals $1.5M Volume $19.3…" at bounding box center [335, 156] width 617 height 267
click at [8, 74] on link at bounding box center [9, 70] width 15 height 15
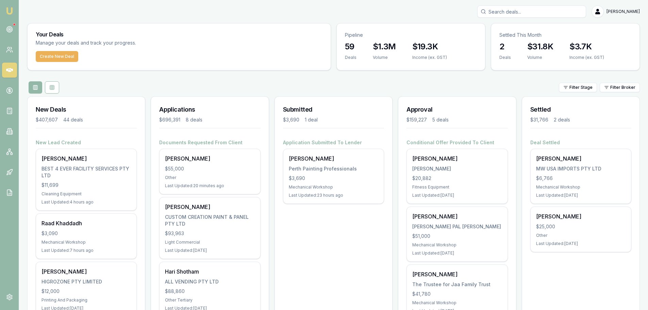
click at [160, 84] on div "Filter Stage Filter Broker" at bounding box center [333, 87] width 612 height 12
click at [218, 67] on div "Create New Deal" at bounding box center [179, 60] width 303 height 19
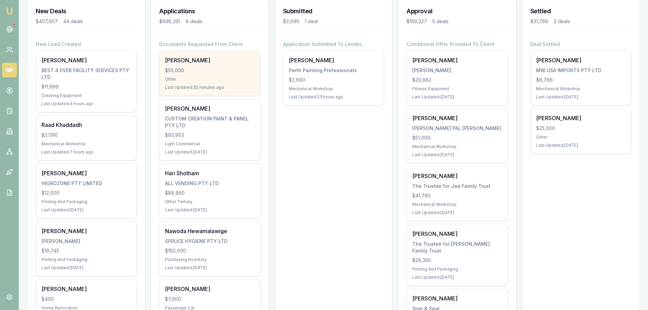
scroll to position [102, 0]
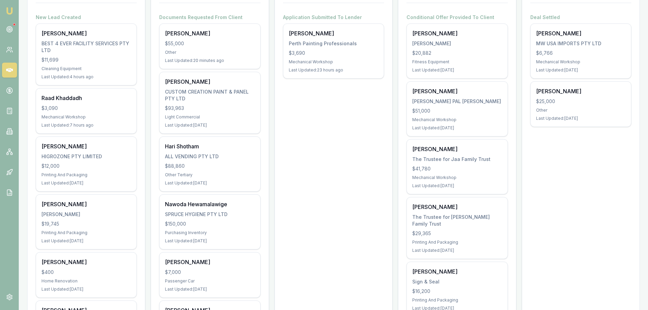
scroll to position [204, 0]
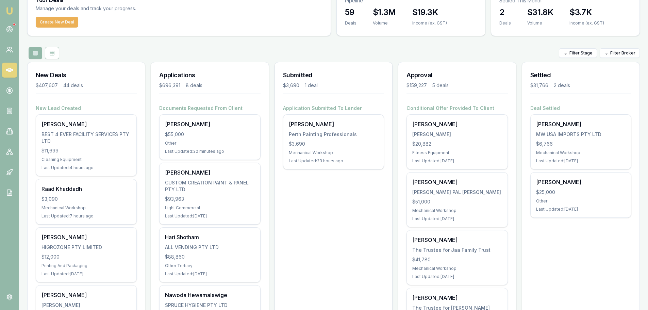
scroll to position [34, 0]
click at [270, 51] on div "Filter Stage Filter Broker" at bounding box center [333, 53] width 612 height 12
click at [205, 35] on div "Create New Deal" at bounding box center [179, 26] width 303 height 19
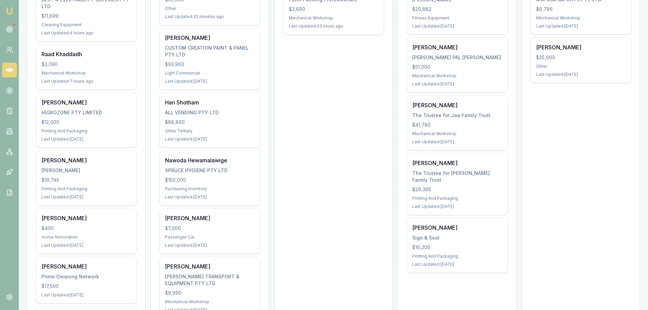
scroll to position [170, 0]
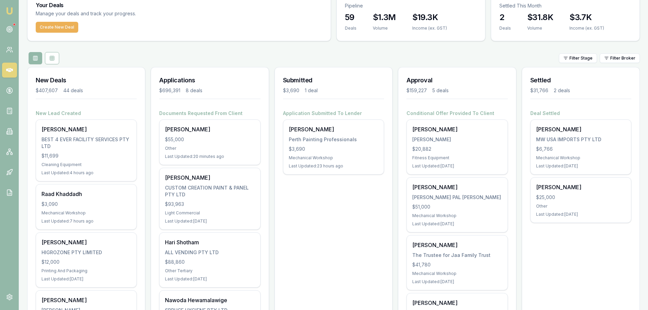
scroll to position [0, 0]
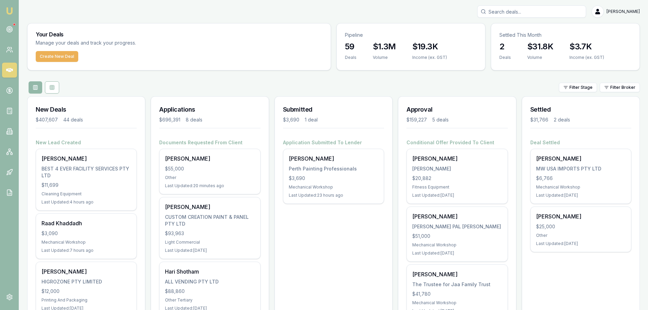
click at [430, 86] on div "Filter Stage Filter Broker" at bounding box center [333, 87] width 612 height 12
click at [188, 11] on div "[PERSON_NAME]" at bounding box center [333, 11] width 612 height 12
click at [225, 85] on div "Filter Stage Filter Broker" at bounding box center [333, 87] width 612 height 12
click at [160, 65] on div "Create New Deal" at bounding box center [179, 60] width 303 height 19
click at [164, 65] on div "Create New Deal" at bounding box center [179, 60] width 303 height 19
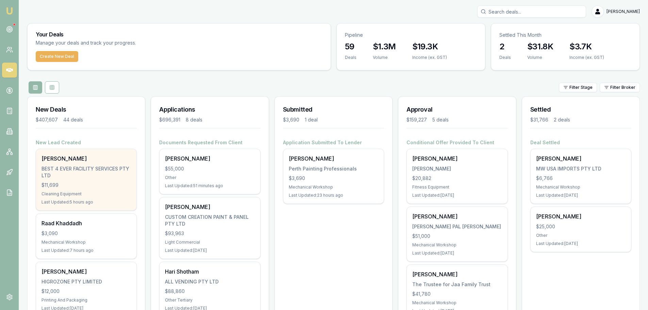
click at [72, 164] on div "Ajith Leons BEST 4 EVER FACILITY SERVICES PTY LTD $11,699 Cleaning Equipment La…" at bounding box center [86, 179] width 100 height 61
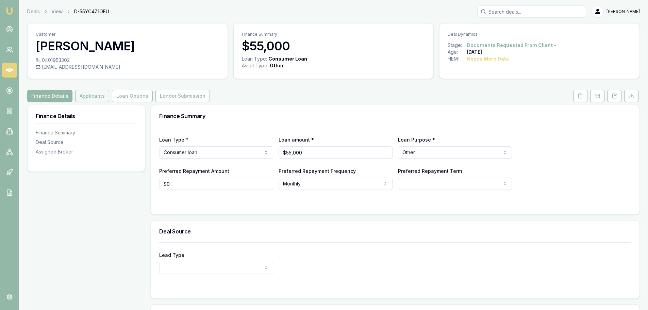
click at [77, 97] on button "Applicants" at bounding box center [92, 96] width 34 height 12
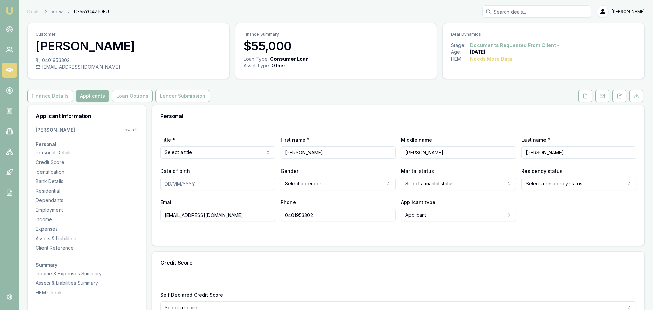
click at [214, 152] on html "Emu Broker Deals View D-55YC4Z1OFU [PERSON_NAME] Toggle Menu Customer [PERSON_N…" at bounding box center [326, 155] width 653 height 310
click at [153, 182] on div "Title * Mr Mr Mrs Miss Ms Dr Prof First name * [PERSON_NAME] name [PERSON_NAME]…" at bounding box center [395, 186] width 488 height 119
click at [295, 185] on html "Emu Broker Deals View D-55YC4Z1OFU [PERSON_NAME] Toggle Menu Customer [PERSON_N…" at bounding box center [324, 155] width 648 height 310
click at [162, 182] on input "Date of birth" at bounding box center [216, 183] width 114 height 12
type input "[DATE]"
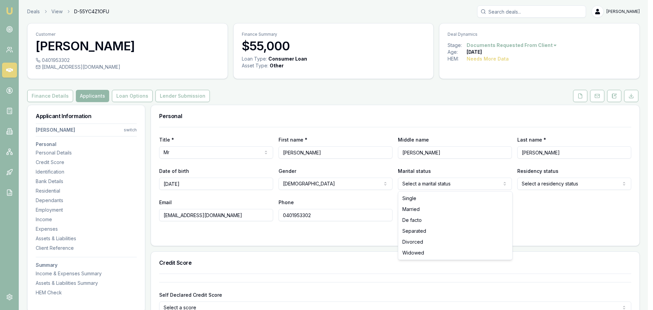
click at [415, 185] on html "Emu Broker Deals View D-55YC4Z1OFU Brad Hearns Toggle Menu Customer Shaun Ellis…" at bounding box center [326, 155] width 653 height 310
select select "DE_FACTO"
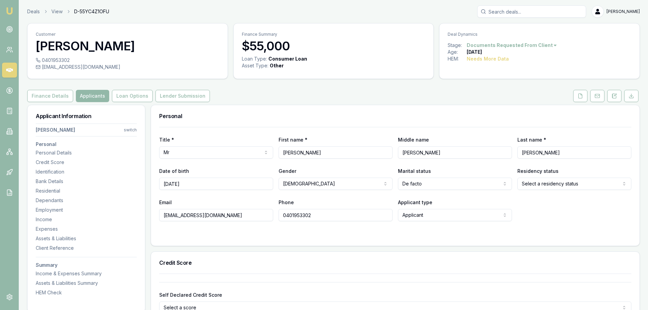
click at [526, 190] on div "Title * Mr Mr Mrs Miss Ms Dr Prof First name * Shaun Middle name David Last nam…" at bounding box center [395, 174] width 472 height 94
click at [535, 185] on html "Emu Broker Deals View D-55YC4Z1OFU Brad Hearns Toggle Menu Customer Shaun Ellis…" at bounding box center [324, 155] width 648 height 310
click at [291, 229] on form "Title * Mr Mr Mrs Miss Ms Dr Prof First name * Shaun Middle name David Last nam…" at bounding box center [395, 182] width 472 height 110
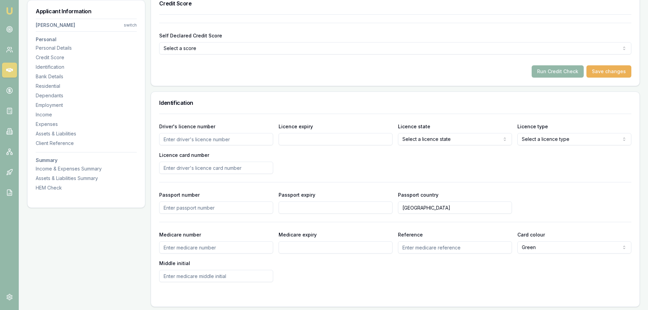
scroll to position [272, 0]
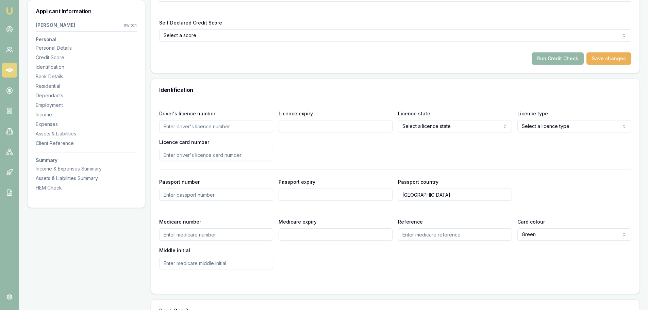
click at [208, 129] on input "Driver's licence number" at bounding box center [216, 126] width 114 height 12
type input "085291643"
type input "07/07/2030"
select select "VIC"
select select "OPEN_LICENCE"
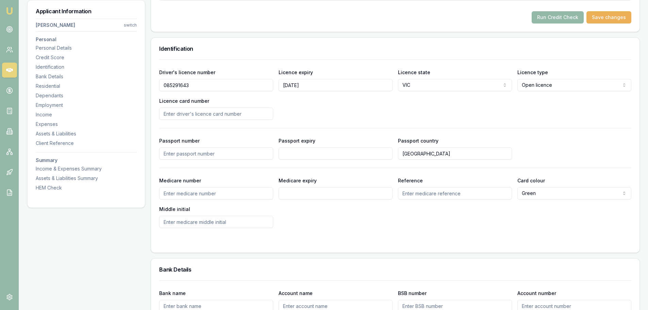
scroll to position [374, 0]
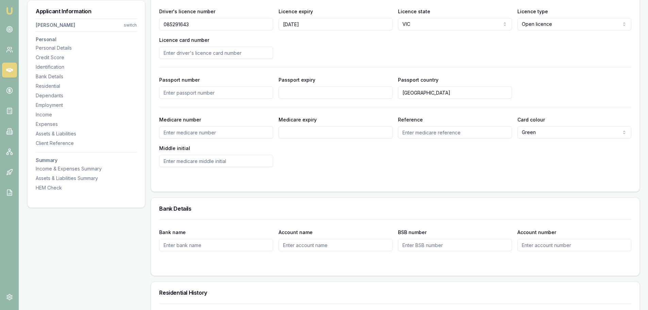
click at [220, 197] on div "Bank Details Bank name Account name BSB number Account number" at bounding box center [395, 236] width 489 height 79
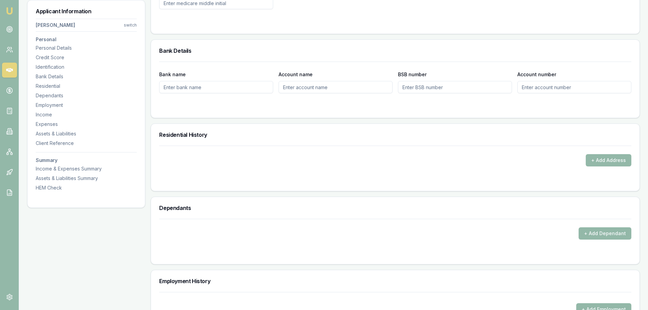
scroll to position [544, 0]
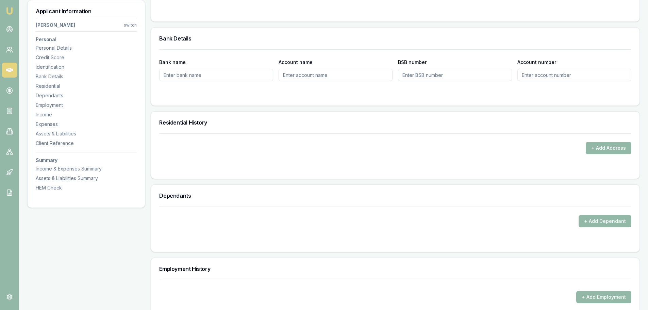
click at [618, 154] on form "+ Add Address" at bounding box center [395, 151] width 472 height 37
click at [612, 145] on button "+ Add Address" at bounding box center [608, 148] width 46 height 12
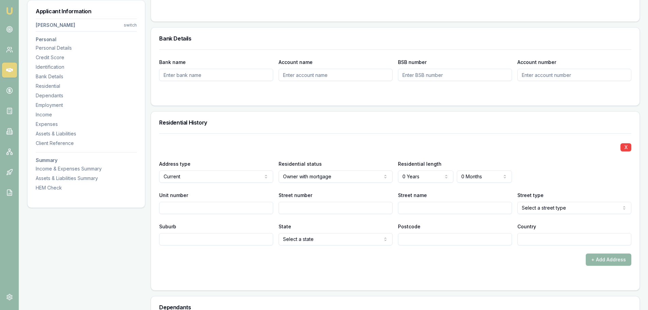
click at [305, 213] on input "Street number" at bounding box center [335, 208] width 114 height 12
type input "151"
type input "McClounans"
select select "Road"
type input "Hopetoun"
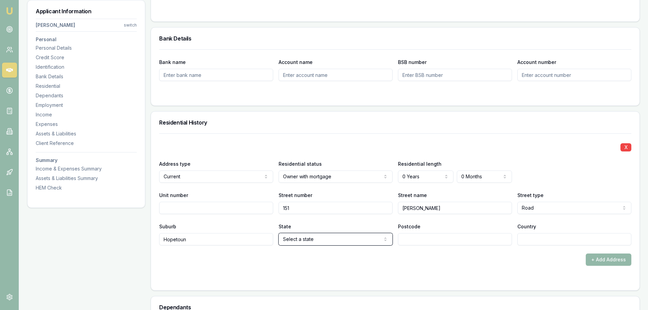
select select "VIC"
type input "3396"
click at [487, 266] on form "X Address type Current Current Previous Residential status Owner with mortgage …" at bounding box center [395, 207] width 472 height 149
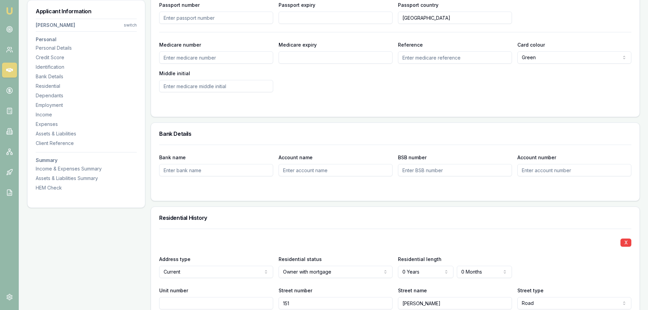
scroll to position [306, 0]
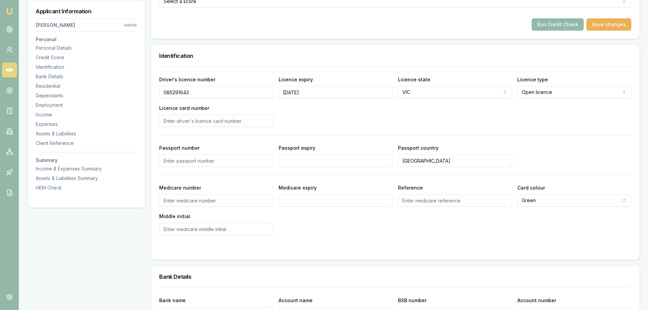
click at [185, 119] on input "Licence card number" at bounding box center [216, 121] width 114 height 12
type input "P5041166"
click at [479, 130] on div "Driver's licence number 085291643 Licence expiry 07/07/2030 Licence state VIC N…" at bounding box center [395, 151] width 472 height 168
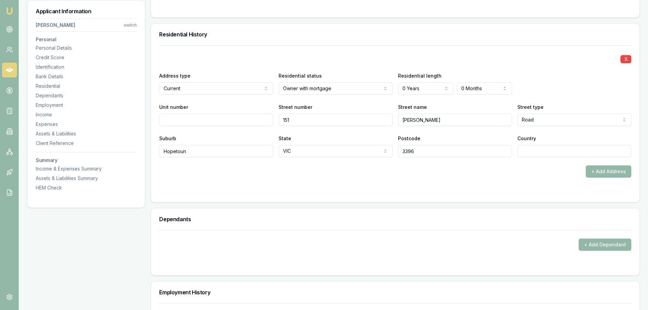
scroll to position [646, 0]
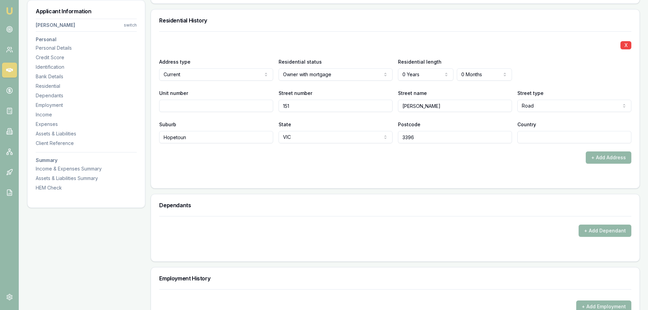
click at [556, 140] on input "Country" at bounding box center [574, 137] width 114 height 12
type input "[GEOGRAPHIC_DATA]"
click at [530, 152] on div "+ Add Address" at bounding box center [395, 157] width 472 height 12
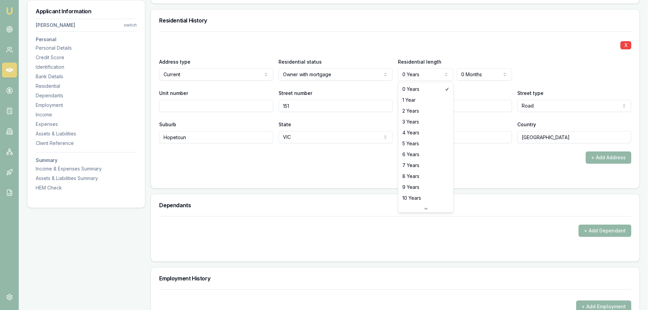
select select "1"
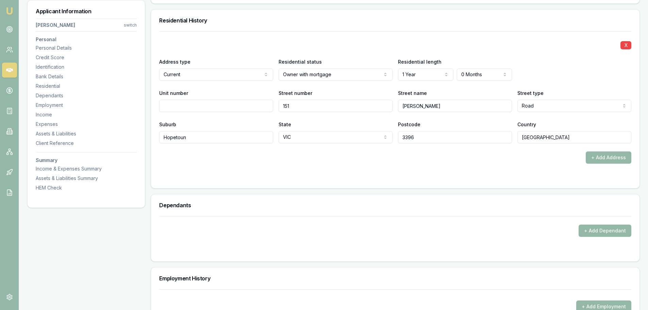
click at [444, 177] on div at bounding box center [395, 176] width 472 height 5
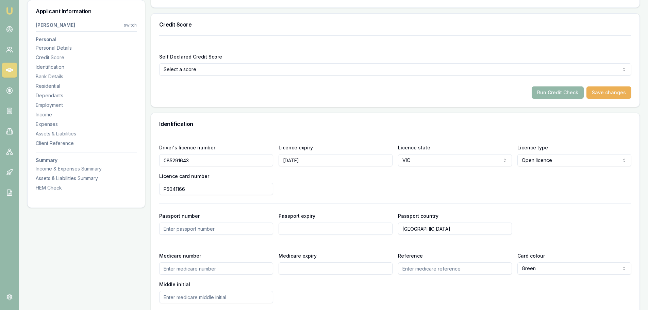
scroll to position [0, 0]
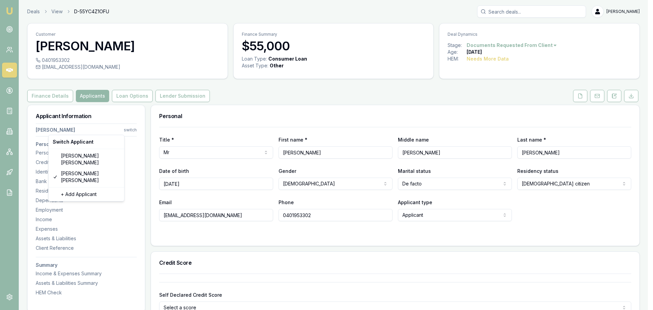
click at [131, 131] on html "Emu Broker Deals View D-55YC4Z1OFU Brad Hearns Toggle Menu Customer Shaun Ellis…" at bounding box center [326, 155] width 653 height 310
click at [67, 158] on div "Kylie Gebert" at bounding box center [86, 159] width 73 height 18
select select
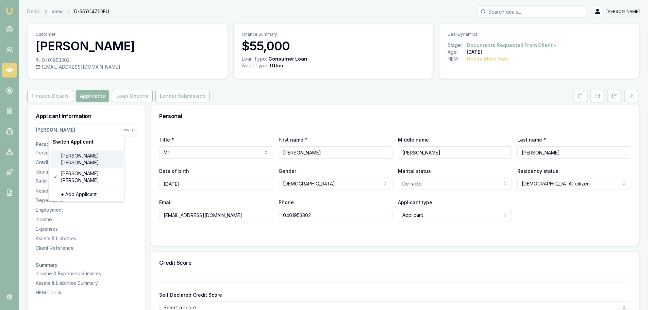
select select
type input "Kylie"
type input "Jean"
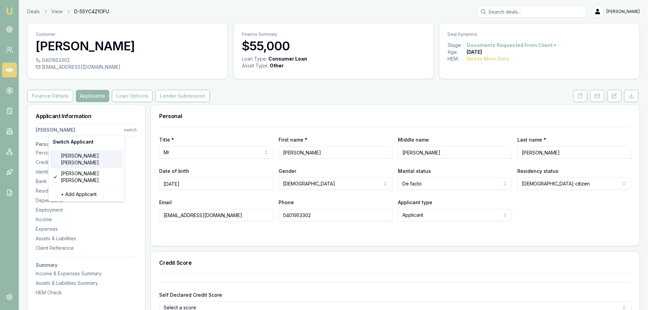
type input "Gebert"
type input "kyliegebert@hotmail.com"
type input "0419117948"
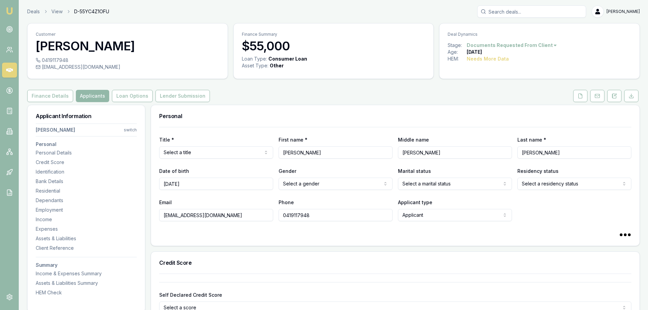
click at [211, 151] on html "Emu Broker Deals View D-55YC4Z1OFU Brad Hearns Toggle Menu Customer Kylie Geber…" at bounding box center [324, 155] width 648 height 310
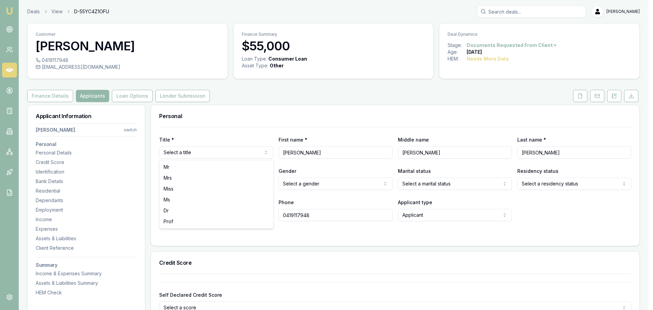
select select "Ms"
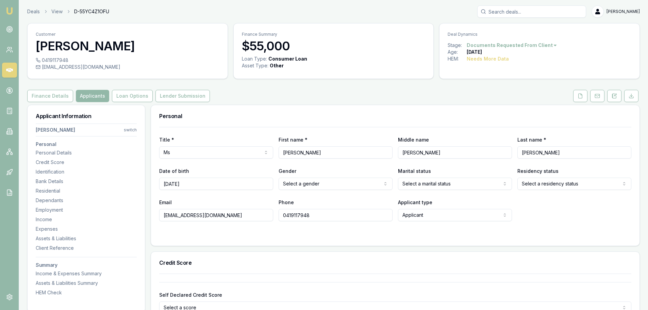
click at [420, 134] on div "Title * Ms Mr Mrs Miss Ms Dr Prof First name * Kylie Middle name Jean Last name…" at bounding box center [395, 174] width 472 height 94
drag, startPoint x: 156, startPoint y: 180, endPoint x: 148, endPoint y: 179, distance: 7.5
type input "30/03/1980"
select select "FEMALE"
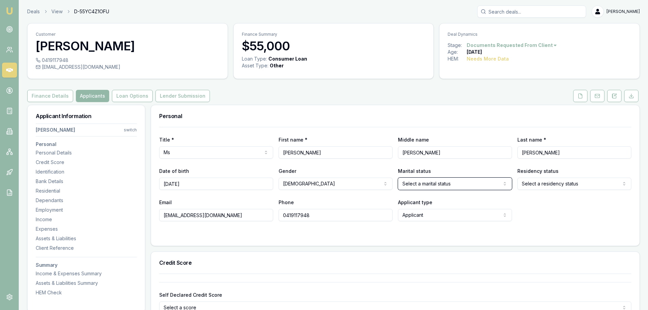
select select "DE_FACTO"
select select "AUSTRALIAN_CITIZEN"
click at [182, 231] on form "Title * Ms Mr Mrs Miss Ms Dr Prof First name * Kylie Middle name Jean Last name…" at bounding box center [395, 182] width 472 height 110
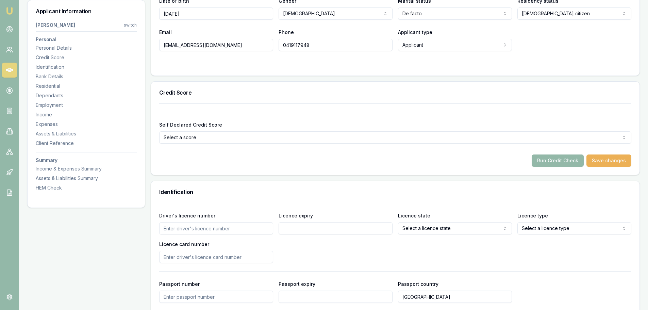
click at [207, 227] on input "Driver's licence number" at bounding box center [216, 228] width 114 height 12
type input "054407585"
type input "31/03/2031"
select select "VIC"
select select "OPEN_LICENCE"
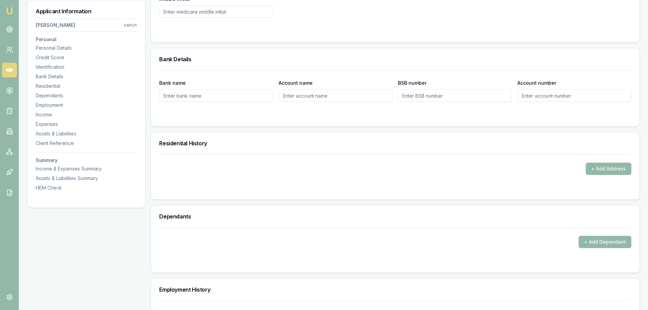
scroll to position [544, 0]
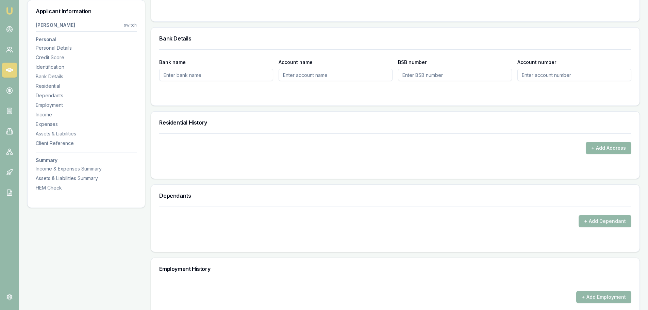
click at [605, 150] on button "+ Add Address" at bounding box center [608, 148] width 46 height 12
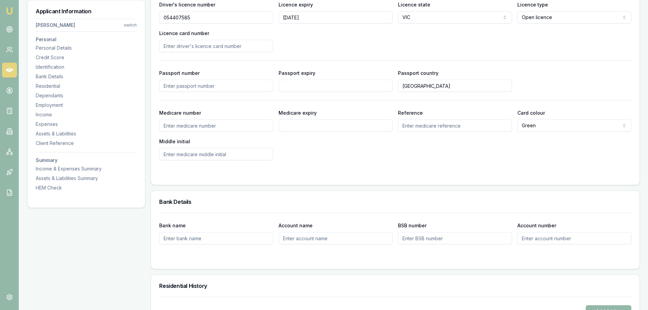
scroll to position [510, 0]
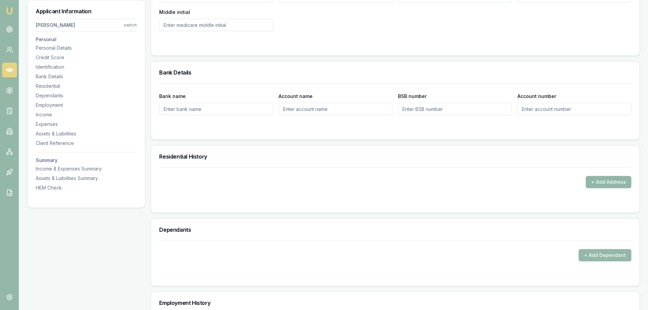
click at [605, 177] on button "+ Add Address" at bounding box center [608, 182] width 46 height 12
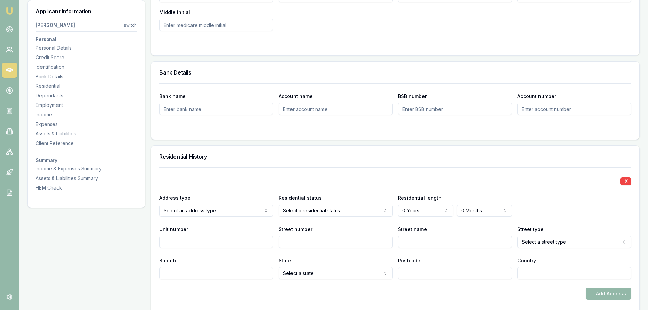
click at [408, 94] on label "BSB number" at bounding box center [412, 96] width 29 height 6
click at [408, 103] on input "BSB number" at bounding box center [455, 109] width 114 height 12
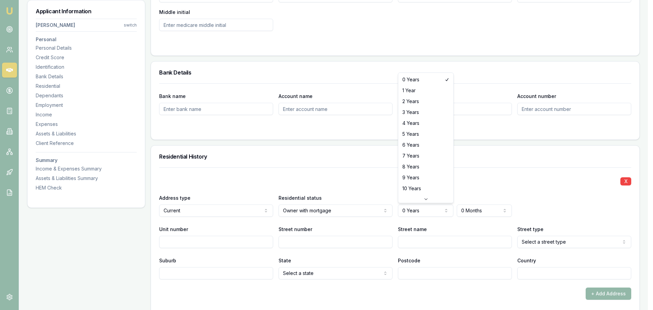
select select "1"
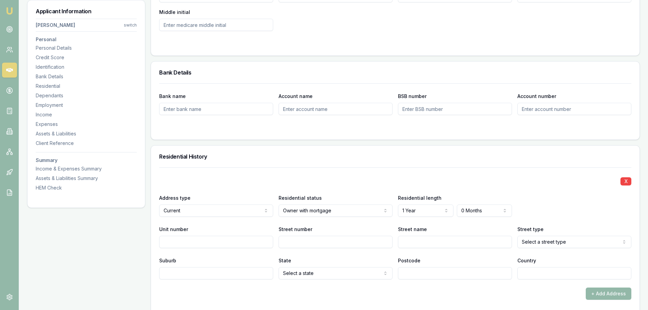
click at [366, 153] on div "Residential History" at bounding box center [395, 157] width 488 height 22
click at [332, 244] on input "Street number" at bounding box center [335, 242] width 114 height 12
type input "151"
type input "McClounans"
select select "Road"
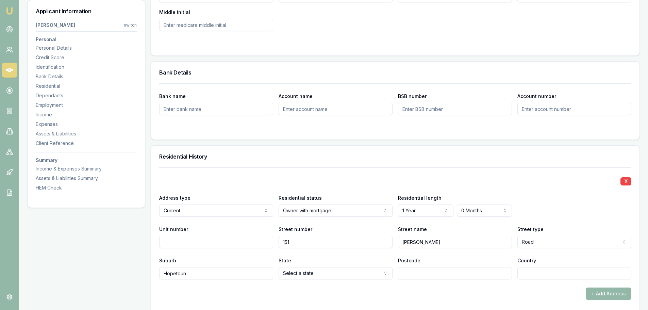
type input "Hopetoun"
select select "VIC"
type input "3396"
type input "Aust"
click at [325, 167] on div "Residential History" at bounding box center [395, 157] width 488 height 22
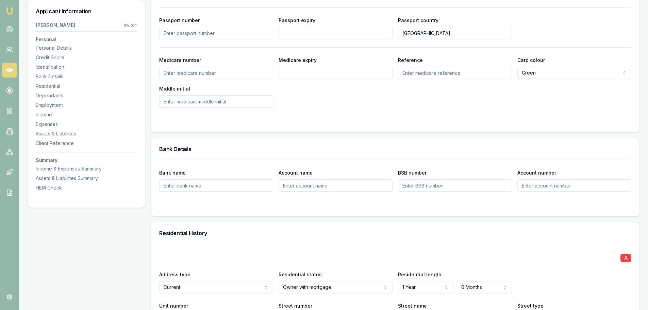
scroll to position [374, 0]
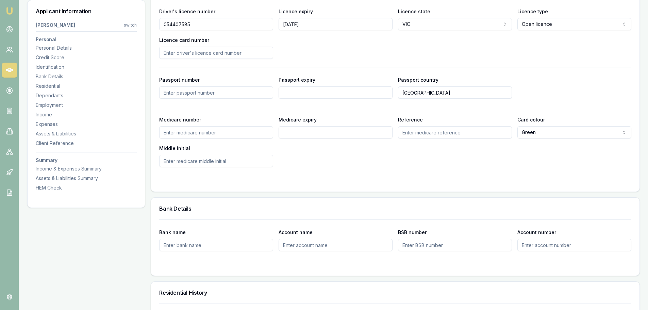
click at [208, 54] on input "Licence card number" at bounding box center [216, 53] width 114 height 12
type input "P6204152"
click at [314, 64] on div "Driver's licence number 054407585 Licence expiry 31/03/2031 Licence state VIC N…" at bounding box center [395, 83] width 472 height 168
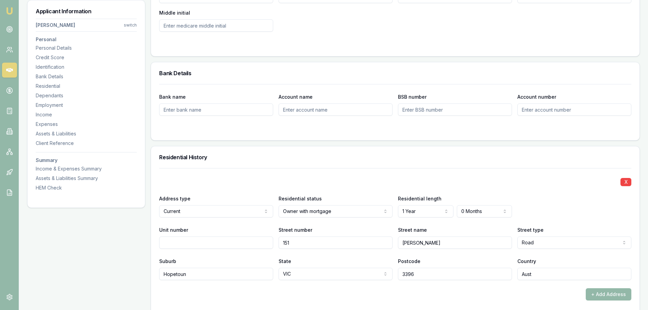
scroll to position [510, 0]
click at [353, 76] on div "Bank Details" at bounding box center [395, 73] width 488 height 22
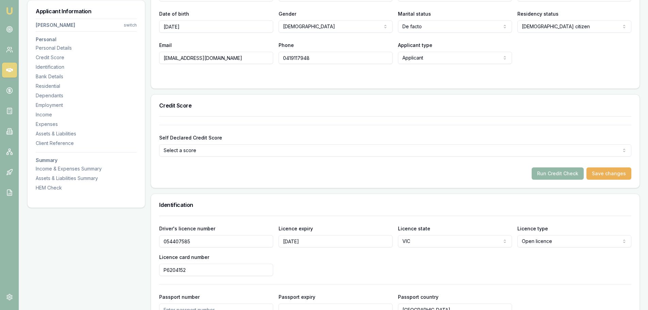
scroll to position [0, 0]
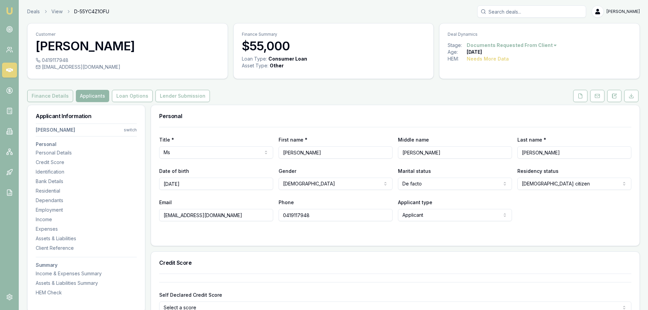
click at [38, 98] on button "Finance Details" at bounding box center [50, 96] width 46 height 12
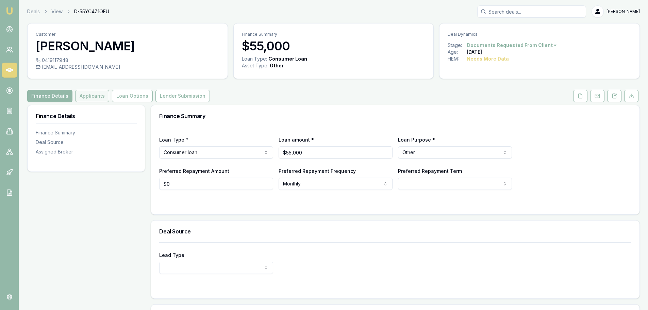
click at [79, 92] on button "Applicants" at bounding box center [92, 96] width 34 height 12
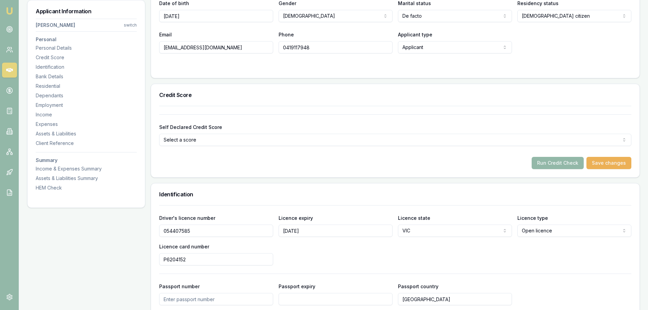
scroll to position [204, 0]
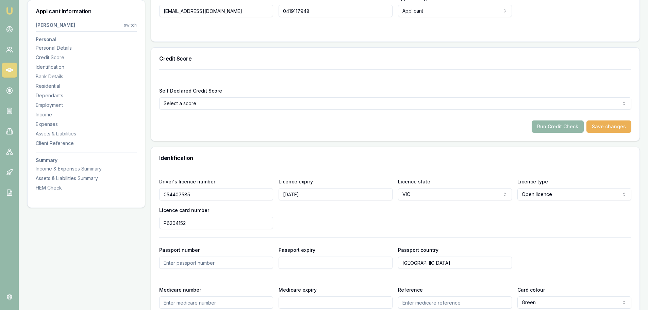
click at [214, 57] on h3 "Credit Score" at bounding box center [395, 58] width 472 height 5
click at [558, 126] on button "Run Credit Check" at bounding box center [557, 126] width 52 height 12
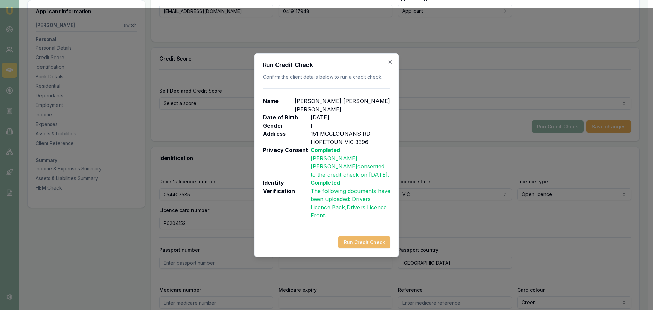
click at [364, 236] on button "Run Credit Check" at bounding box center [364, 242] width 52 height 12
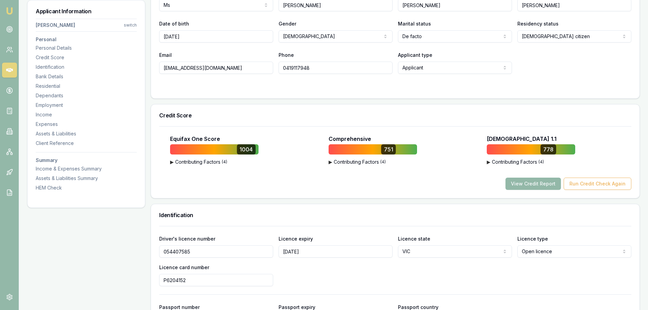
scroll to position [68, 0]
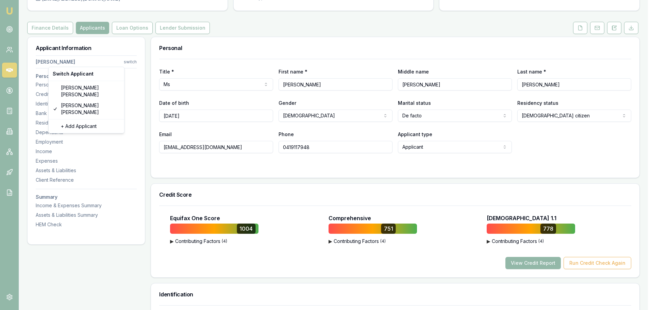
click at [131, 62] on html "Emu Broker Deals View D-55YC4Z1OFU Brad Hearns Toggle Menu Customer Kylie Geber…" at bounding box center [326, 87] width 653 height 310
click at [65, 89] on div "Shaun Ellis" at bounding box center [86, 91] width 73 height 18
select select "Mr"
select select "MALE"
type input "Shaun"
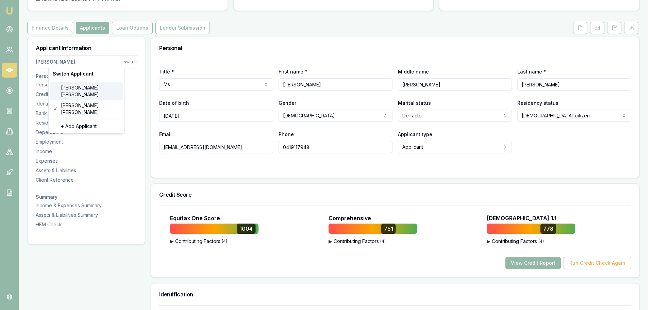
type input "David"
type input "Ellis"
type input "17/06/1987"
type input "shaunellis6900@gmail.com"
type input "0401953302"
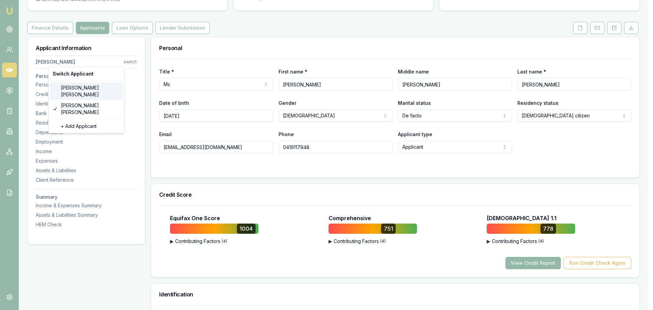
type input "085291643"
type input "07/07/2030"
type input "P5041166"
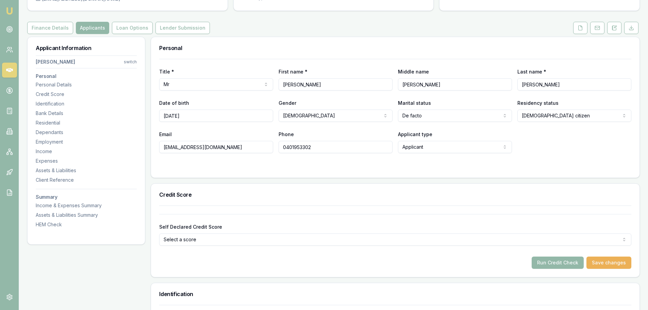
click at [318, 197] on h3 "Credit Score" at bounding box center [395, 194] width 472 height 5
click at [562, 262] on button "Run Credit Check" at bounding box center [557, 262] width 52 height 12
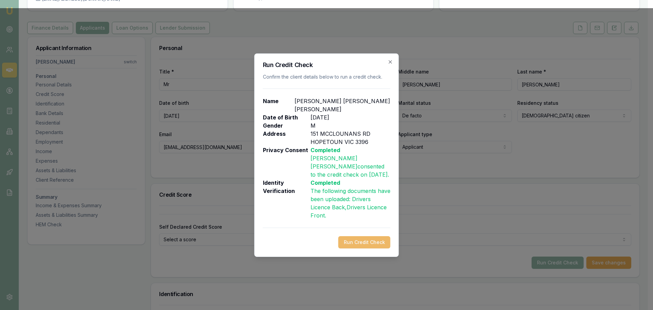
click at [353, 236] on button "Run Credit Check" at bounding box center [364, 242] width 52 height 12
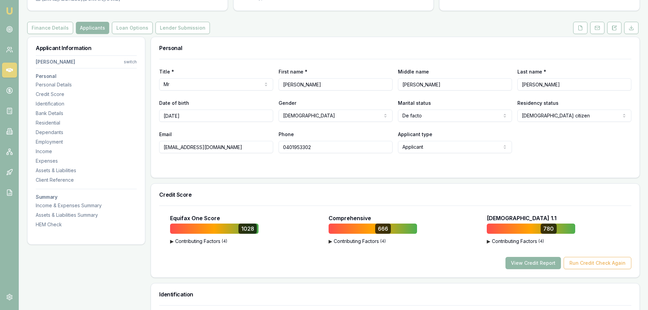
click at [526, 264] on button "View Credit Report" at bounding box center [532, 263] width 55 height 12
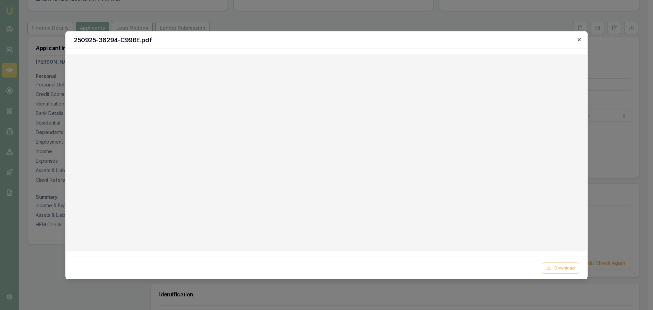
click at [580, 40] on icon "button" at bounding box center [578, 39] width 5 height 5
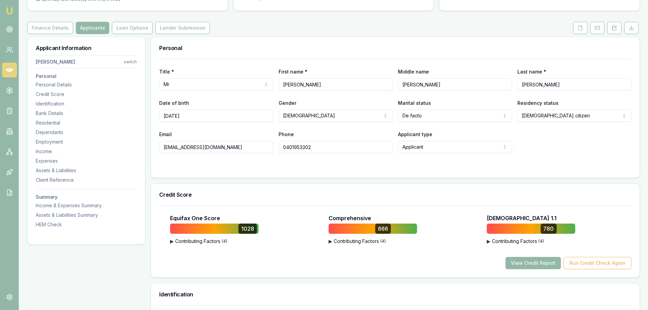
click at [425, 55] on div "Personal" at bounding box center [395, 48] width 488 height 22
click at [551, 263] on button "View Credit Report" at bounding box center [532, 263] width 55 height 12
click at [523, 263] on button "View Credit Report" at bounding box center [532, 263] width 55 height 12
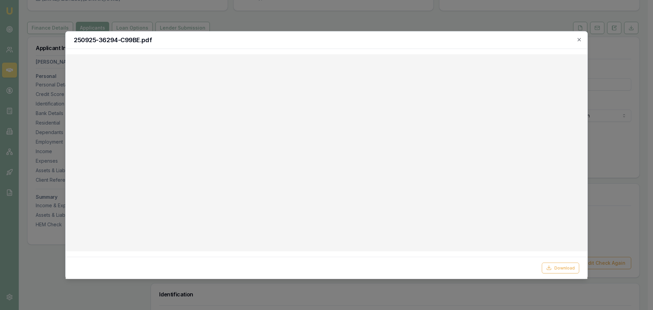
click at [624, 159] on div at bounding box center [326, 155] width 653 height 310
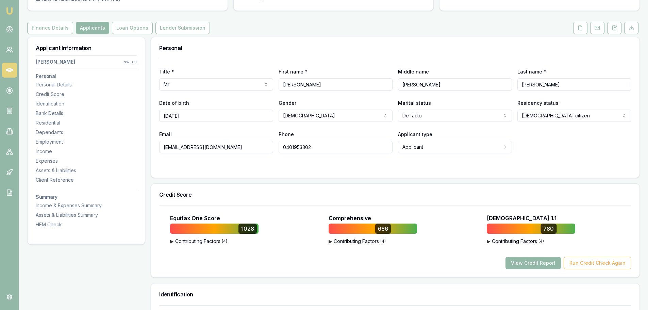
click at [307, 50] on h3 "Personal" at bounding box center [395, 47] width 472 height 5
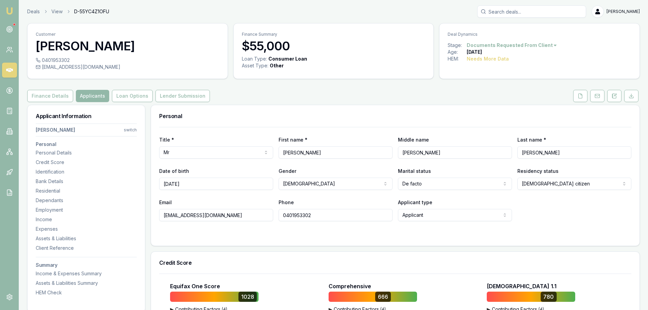
select select "Mr"
select select "[DEMOGRAPHIC_DATA]"
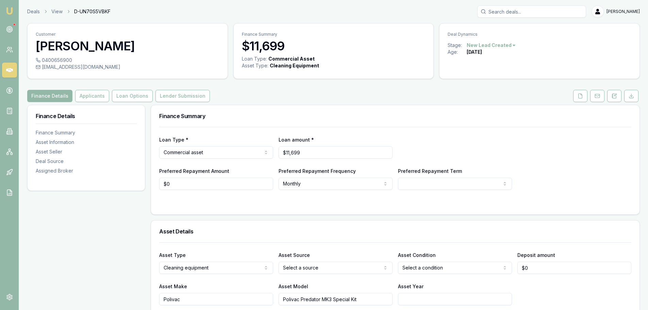
drag, startPoint x: 0, startPoint y: 0, endPoint x: 84, endPoint y: 83, distance: 118.0
click at [81, 97] on button "Applicants" at bounding box center [92, 96] width 34 height 12
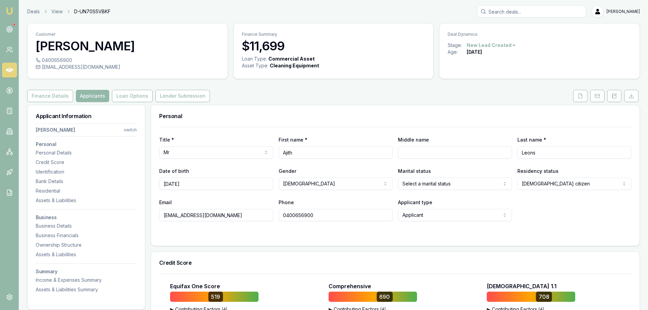
click at [275, 100] on div "Finance Details Applicants Loan Options Lender Submission" at bounding box center [333, 96] width 612 height 12
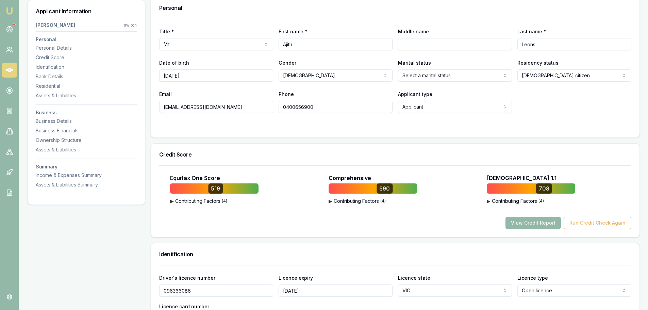
scroll to position [136, 0]
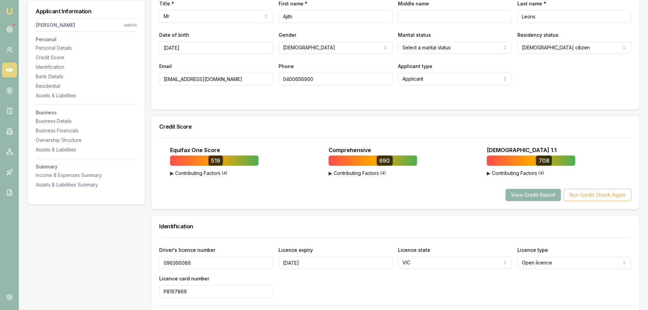
click at [552, 195] on button "View Credit Report" at bounding box center [532, 195] width 55 height 12
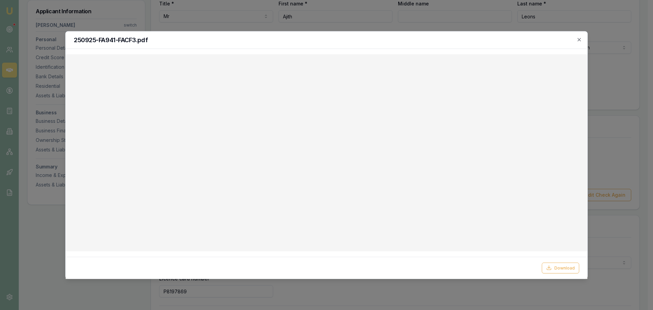
click at [331, 14] on div at bounding box center [326, 155] width 653 height 310
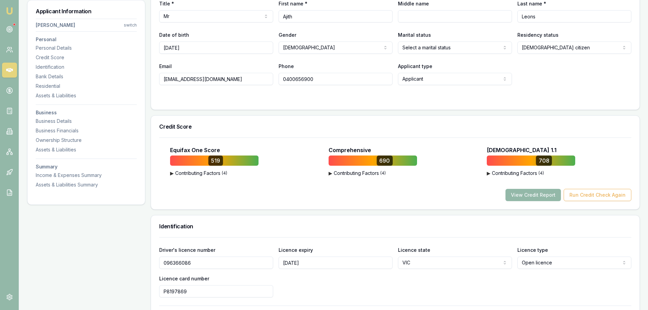
click at [248, 135] on div "Credit Score" at bounding box center [395, 127] width 488 height 22
click at [328, 117] on div "Credit Score" at bounding box center [395, 127] width 488 height 22
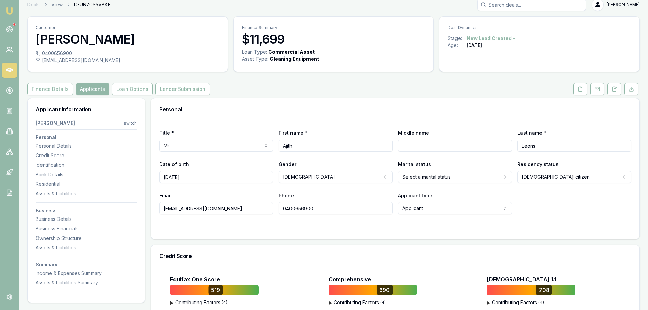
scroll to position [0, 0]
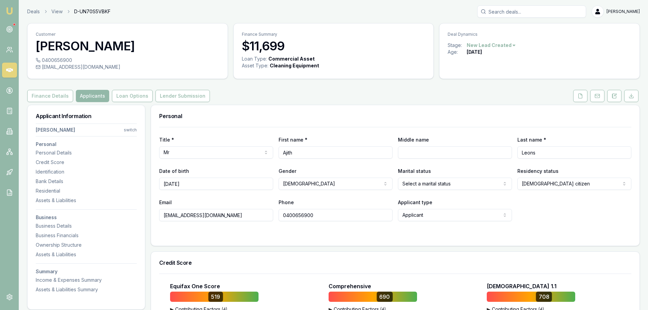
click at [290, 108] on div "Personal" at bounding box center [395, 116] width 488 height 22
drag, startPoint x: 104, startPoint y: 68, endPoint x: 42, endPoint y: 69, distance: 61.5
click at [42, 69] on div "[EMAIL_ADDRESS][DOMAIN_NAME]" at bounding box center [128, 67] width 184 height 7
click at [130, 67] on div "[EMAIL_ADDRESS][DOMAIN_NAME]" at bounding box center [128, 67] width 184 height 7
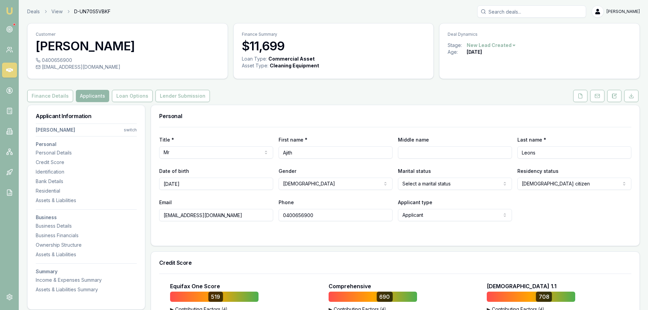
drag, startPoint x: 117, startPoint y: 67, endPoint x: 105, endPoint y: 68, distance: 11.3
click at [105, 68] on div "[EMAIL_ADDRESS][DOMAIN_NAME]" at bounding box center [128, 67] width 184 height 7
drag, startPoint x: 103, startPoint y: 68, endPoint x: 42, endPoint y: 70, distance: 61.2
click at [42, 70] on div "[EMAIL_ADDRESS][DOMAIN_NAME]" at bounding box center [128, 67] width 184 height 7
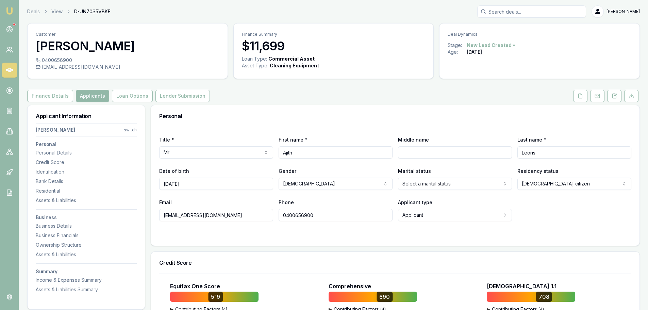
click at [41, 68] on div "[EMAIL_ADDRESS][DOMAIN_NAME]" at bounding box center [128, 67] width 184 height 7
drag, startPoint x: 42, startPoint y: 67, endPoint x: 116, endPoint y: 70, distance: 74.2
click at [116, 70] on div "[EMAIL_ADDRESS][DOMAIN_NAME]" at bounding box center [128, 67] width 184 height 7
click at [115, 67] on div "[EMAIL_ADDRESS][DOMAIN_NAME]" at bounding box center [128, 67] width 184 height 7
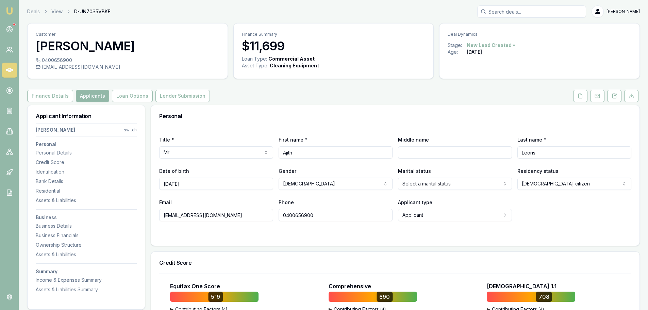
click at [7, 28] on circle at bounding box center [9, 30] width 6 height 6
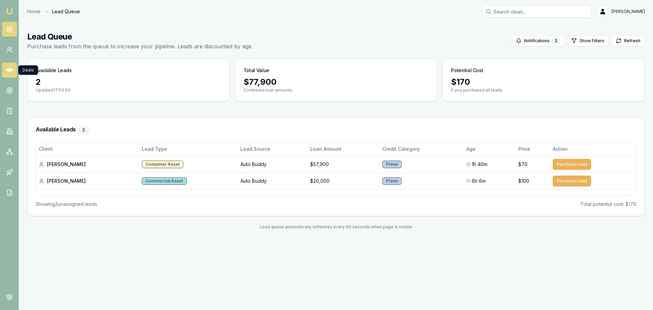
click at [8, 67] on icon at bounding box center [9, 70] width 7 height 7
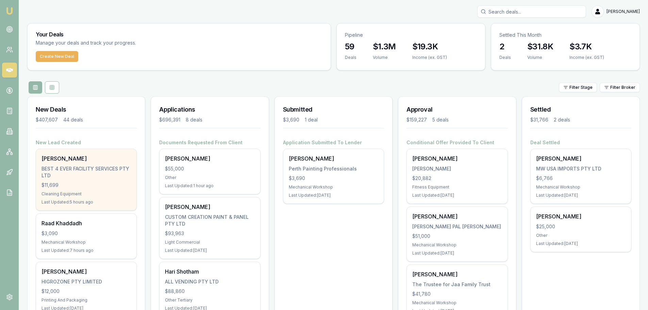
click at [62, 162] on div "[PERSON_NAME]" at bounding box center [85, 158] width 89 height 8
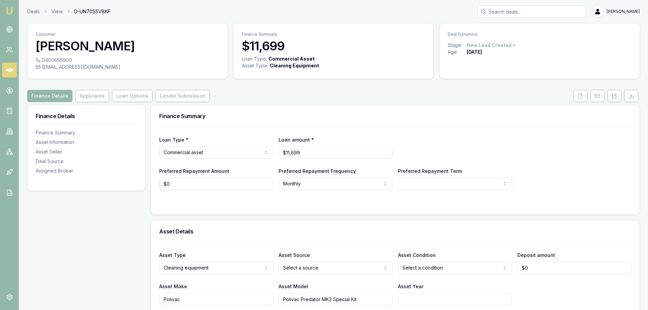
click at [57, 100] on button "Finance Details" at bounding box center [49, 96] width 45 height 12
click at [100, 98] on button "Applicants" at bounding box center [92, 96] width 34 height 12
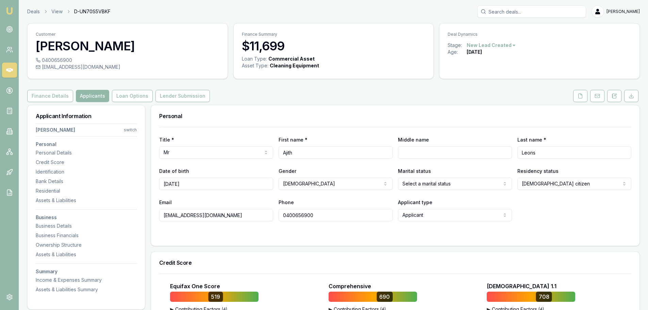
click at [254, 125] on div "Personal" at bounding box center [395, 116] width 488 height 22
click at [245, 102] on div "Finance Details Applicants Loan Options Lender Submission" at bounding box center [333, 96] width 612 height 12
click at [131, 130] on html "Emu Broker Deals View D-UN70S5VBKF [PERSON_NAME] Toggle Menu Customer [PERSON_N…" at bounding box center [324, 155] width 648 height 310
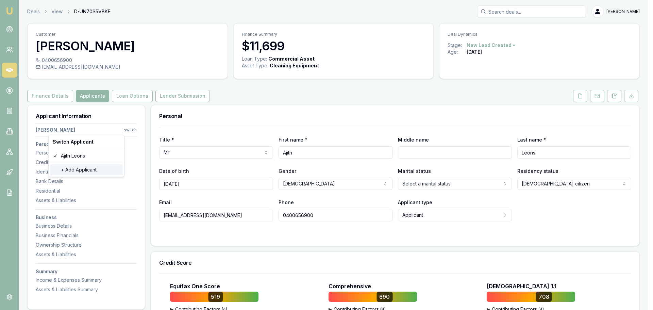
click at [81, 171] on div "+ Add Applicant" at bounding box center [86, 169] width 73 height 11
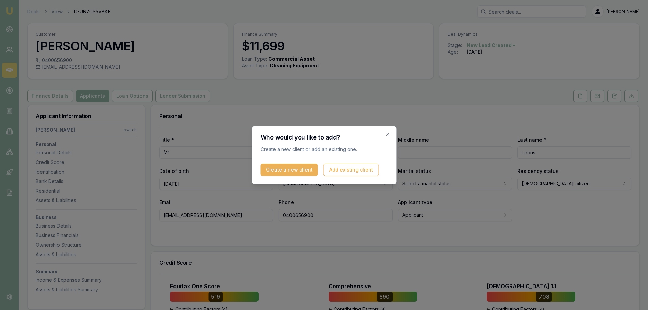
click at [285, 167] on button "Create a new client" at bounding box center [288, 170] width 57 height 12
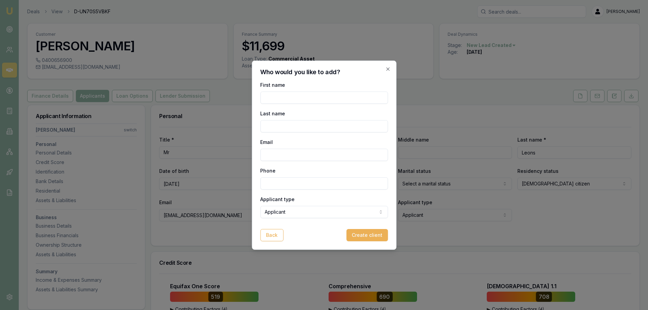
click at [293, 96] on input "First name" at bounding box center [323, 97] width 127 height 12
type input "Shefi"
click at [275, 124] on input "Last name" at bounding box center [323, 126] width 127 height 12
type input "Ajith"
click at [309, 157] on input "Email" at bounding box center [323, 155] width 127 height 12
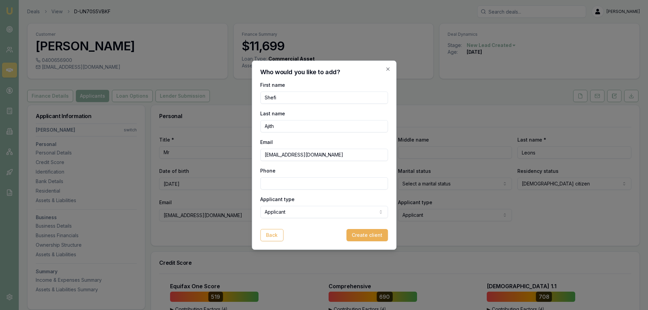
type input "[EMAIL_ADDRESS][DOMAIN_NAME]"
click at [290, 181] on input "Phone" at bounding box center [323, 183] width 127 height 12
type input "0478 888 306"
click at [365, 235] on button "Create client" at bounding box center [366, 235] width 41 height 12
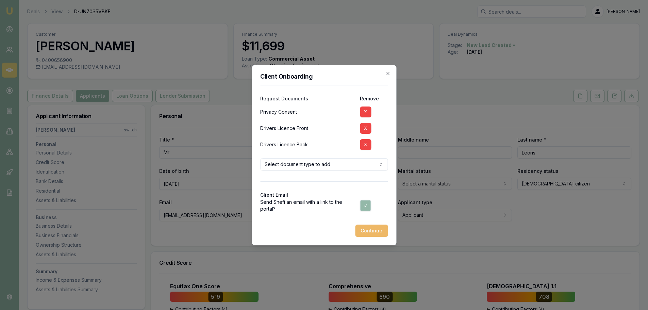
click at [372, 231] on button "Continue" at bounding box center [371, 230] width 33 height 12
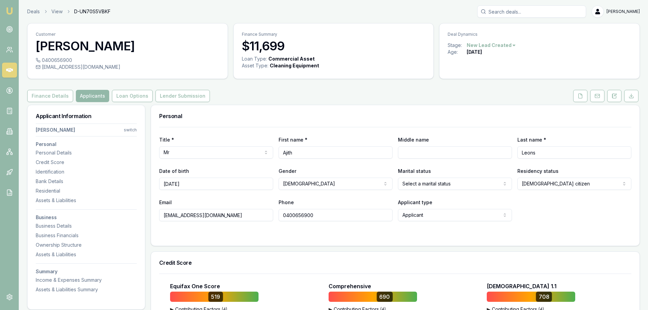
click at [345, 92] on div "Finance Details Applicants Loan Options Lender Submission" at bounding box center [333, 96] width 612 height 12
click at [541, 91] on div "Finance Details Applicants Loan Options Lender Submission" at bounding box center [333, 96] width 612 height 12
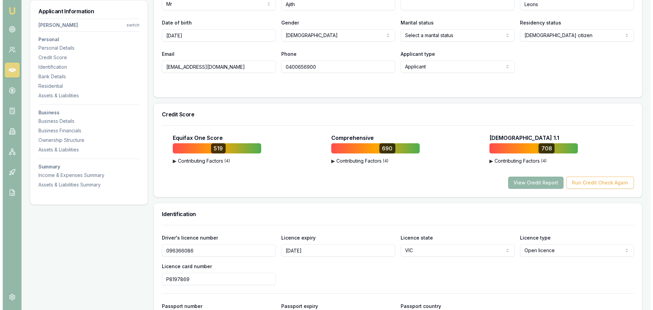
scroll to position [170, 0]
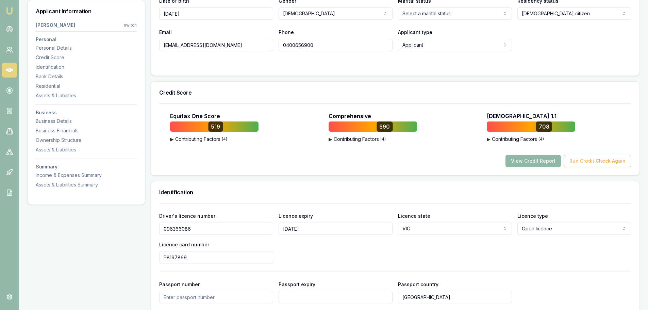
click at [530, 158] on button "View Credit Report" at bounding box center [532, 161] width 55 height 12
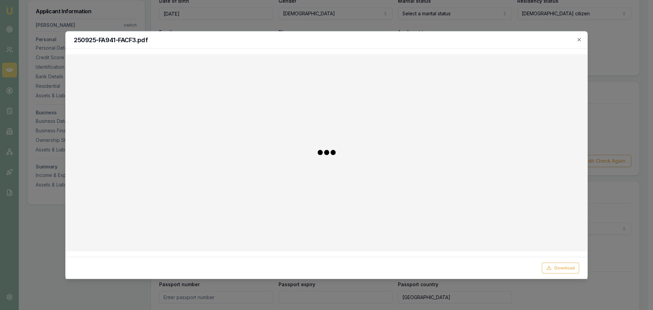
click at [328, 33] on div "250925-FA941-FACF3.pdf" at bounding box center [327, 39] width 522 height 17
click at [564, 268] on button "Download" at bounding box center [560, 267] width 37 height 11
click at [582, 39] on div "250925-FA941-FACF3.pdf" at bounding box center [327, 39] width 522 height 17
